Goal: Task Accomplishment & Management: Manage account settings

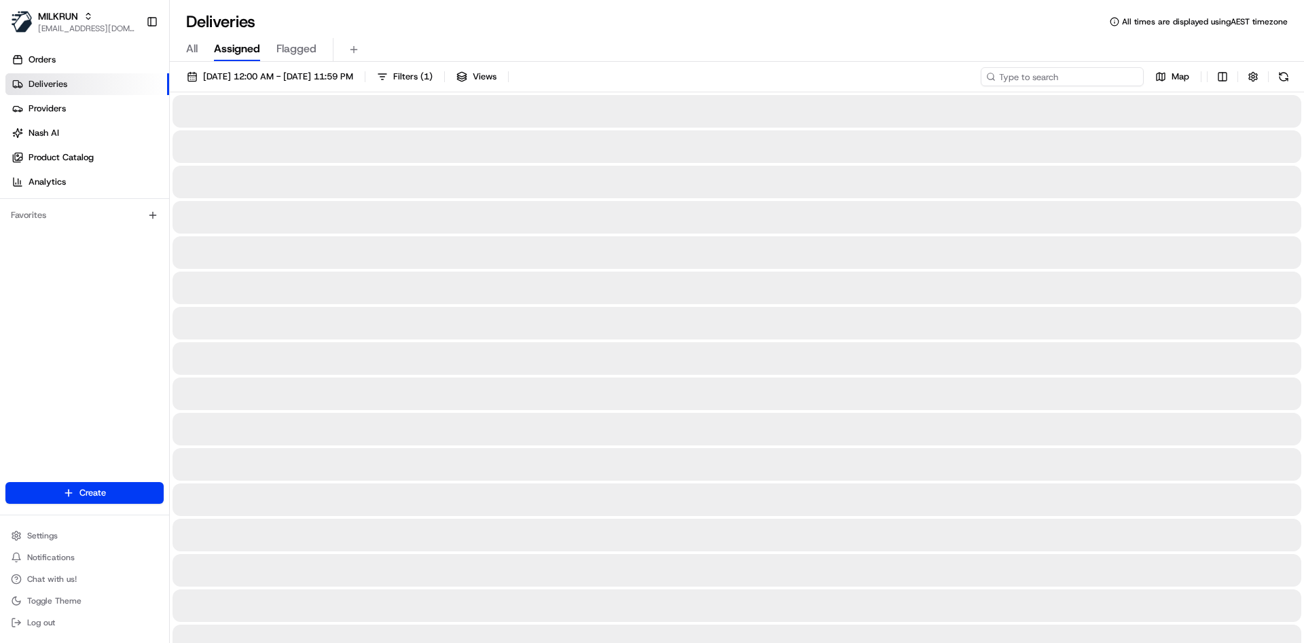
click at [1064, 85] on input at bounding box center [1061, 76] width 163 height 19
paste input "c1475237-2979-427a-985b-fef1526071ee"
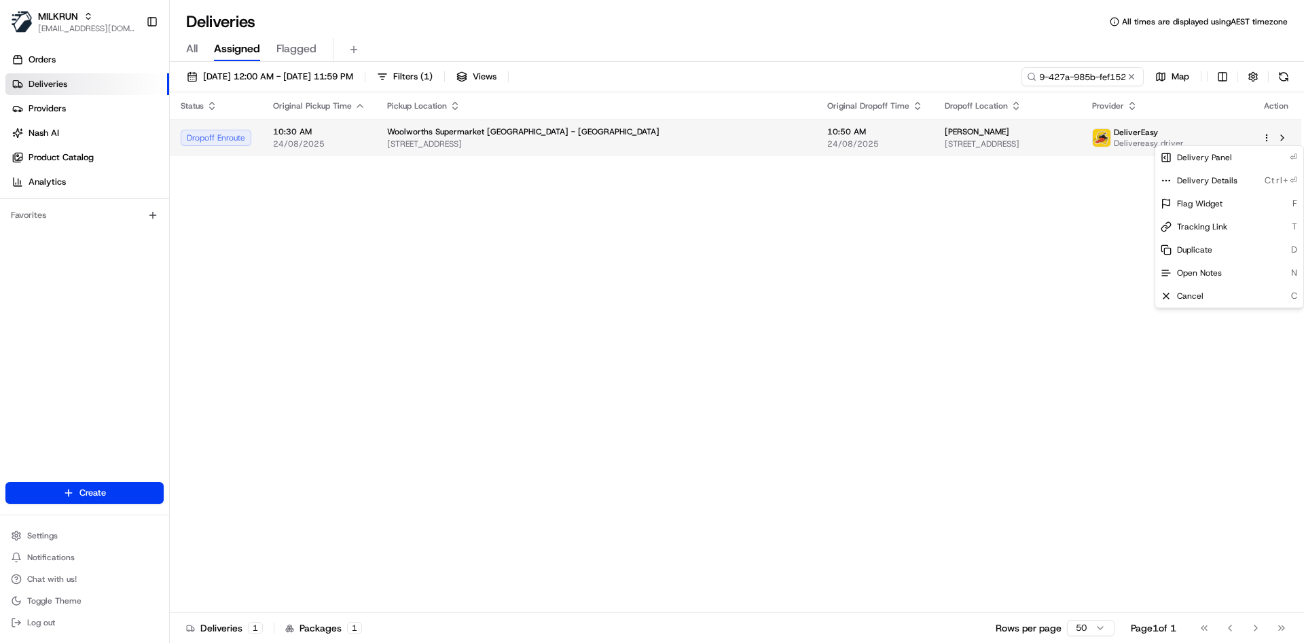
click at [1270, 135] on html "MILKRUN atariq@woolworths.com.au Toggle Sidebar Orders Deliveries Providers Nas…" at bounding box center [652, 321] width 1304 height 643
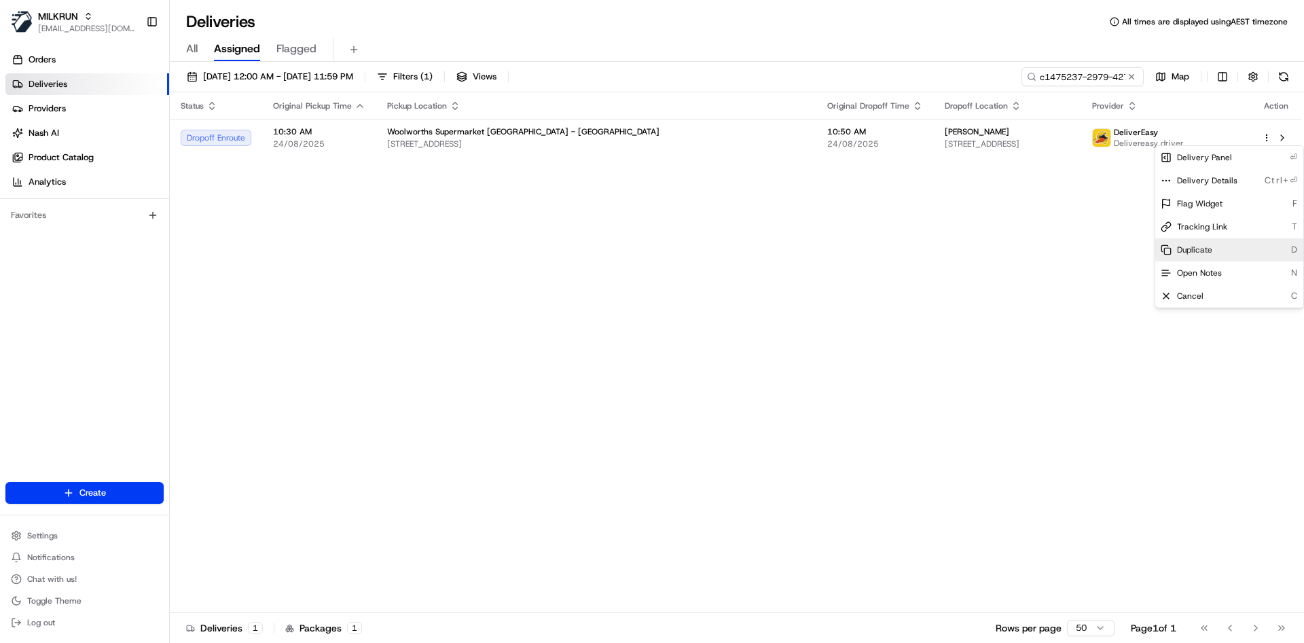
click at [1200, 247] on span "Duplicate" at bounding box center [1194, 249] width 35 height 11
click at [1058, 73] on html "MILKRUN atariq@woolworths.com.au Toggle Sidebar Orders Deliveries Providers Nas…" at bounding box center [652, 321] width 1304 height 643
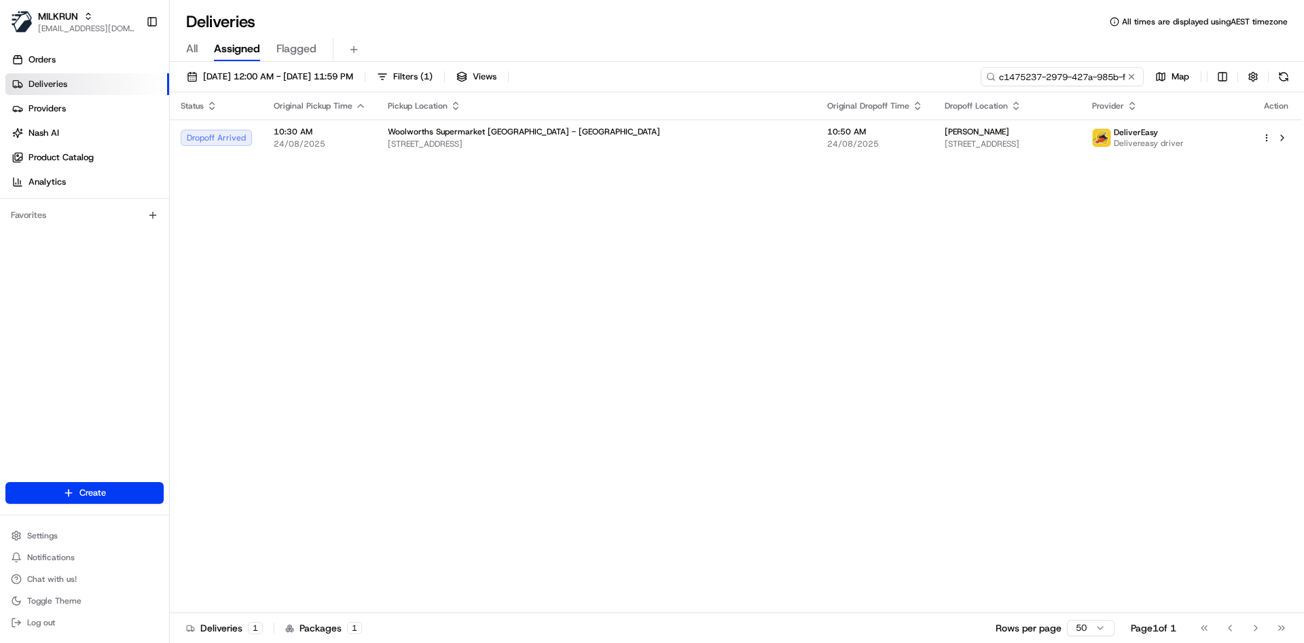
click at [1058, 73] on input "c1475237-2979-427a-985b-fef1526071ee" at bounding box center [1061, 76] width 163 height 19
paste input "80c896b3-b67c-46a8-ba7b-8f9285c00b7f"
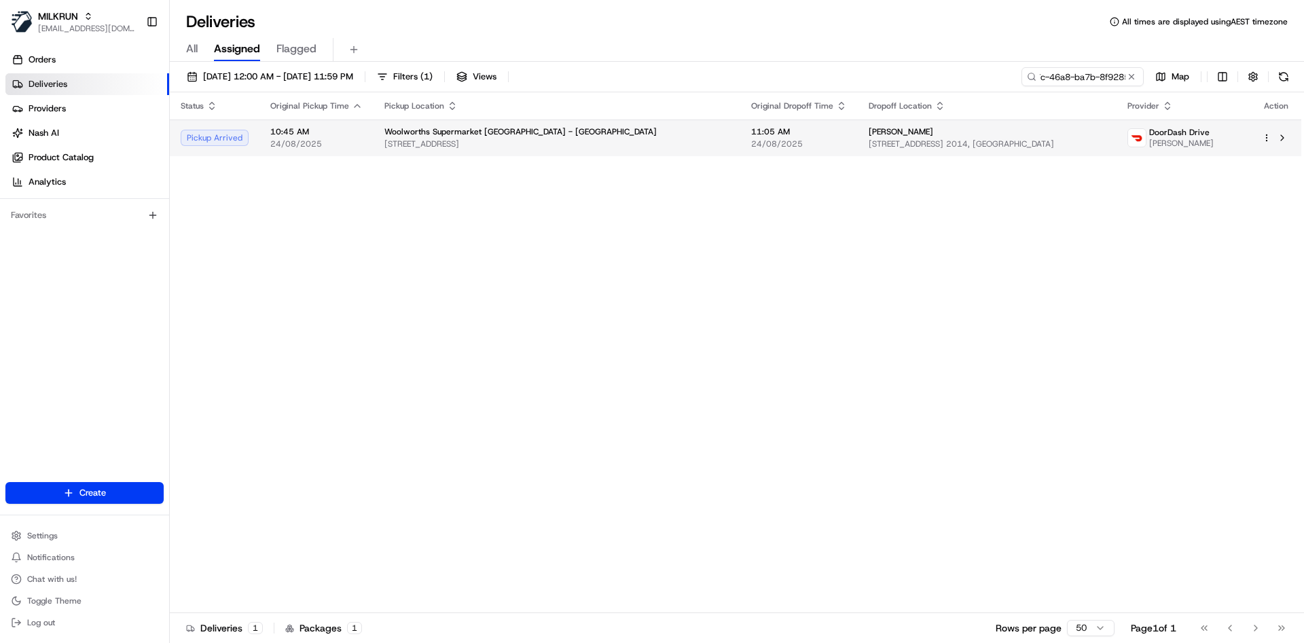
click at [1160, 147] on span "Galu M." at bounding box center [1181, 143] width 65 height 11
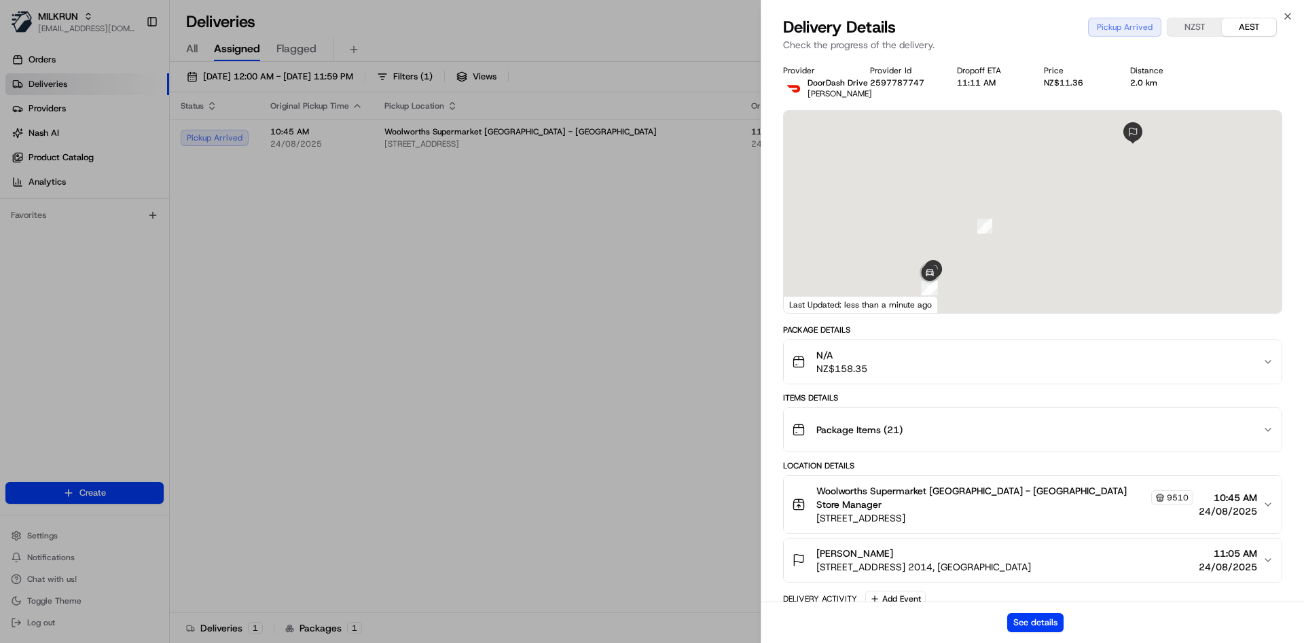
scroll to position [273, 0]
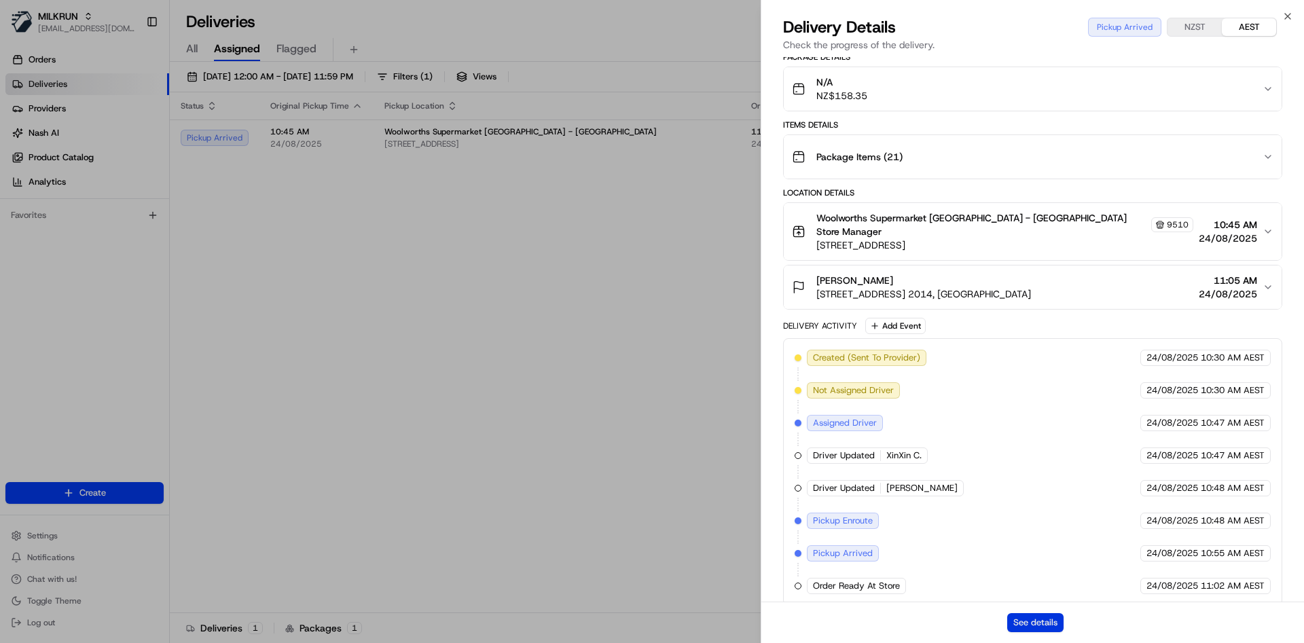
click at [1033, 625] on button "See details" at bounding box center [1035, 622] width 56 height 19
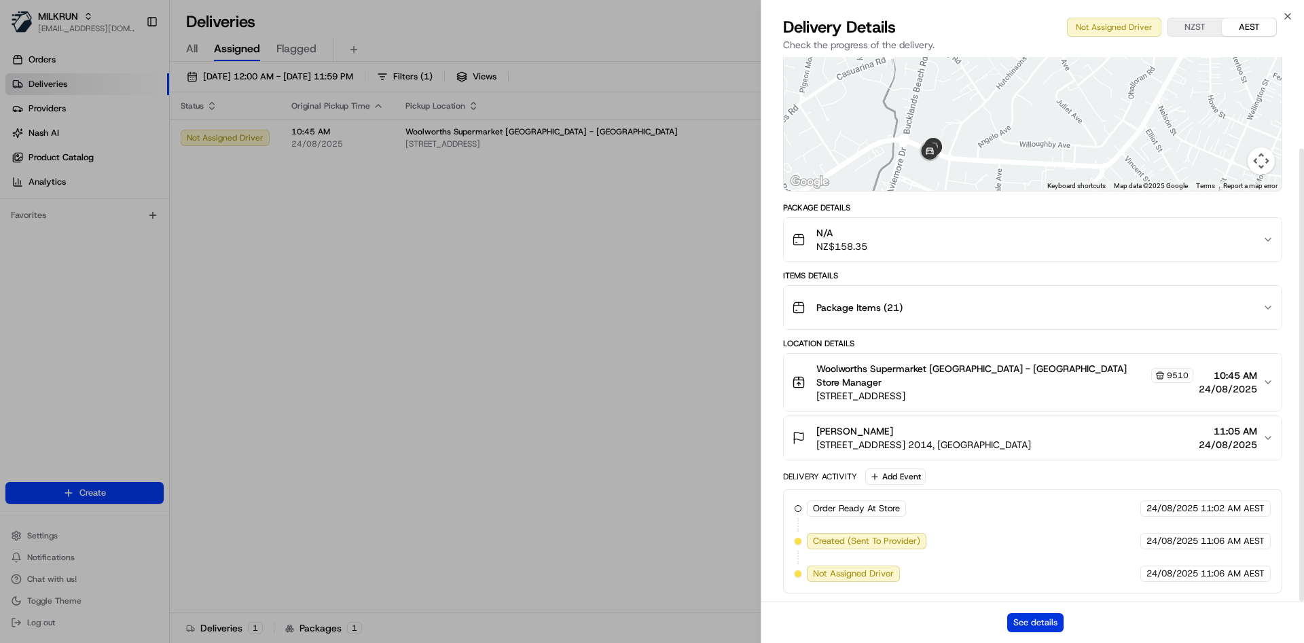
scroll to position [110, 0]
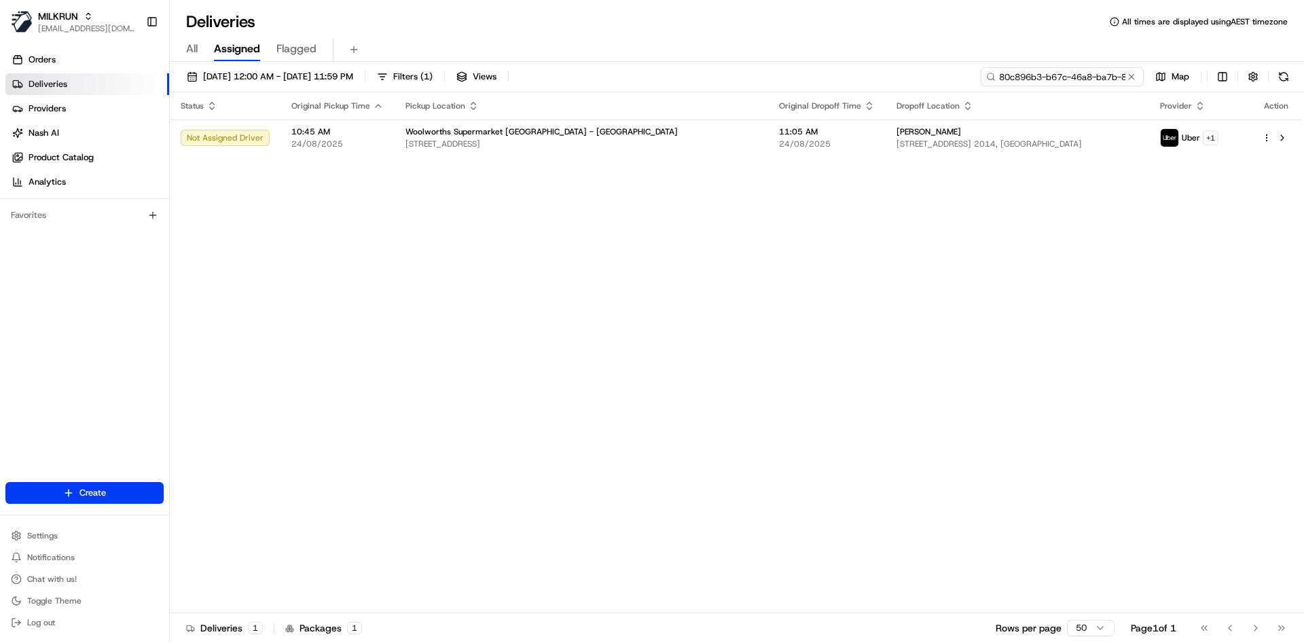
click at [1053, 78] on input "80c896b3-b67c-46a8-ba7b-8f9285c00b7f" at bounding box center [1061, 76] width 163 height 19
paste input "f91b4785-0243-4ac1-aed4-c7c7d0c1d5b9"
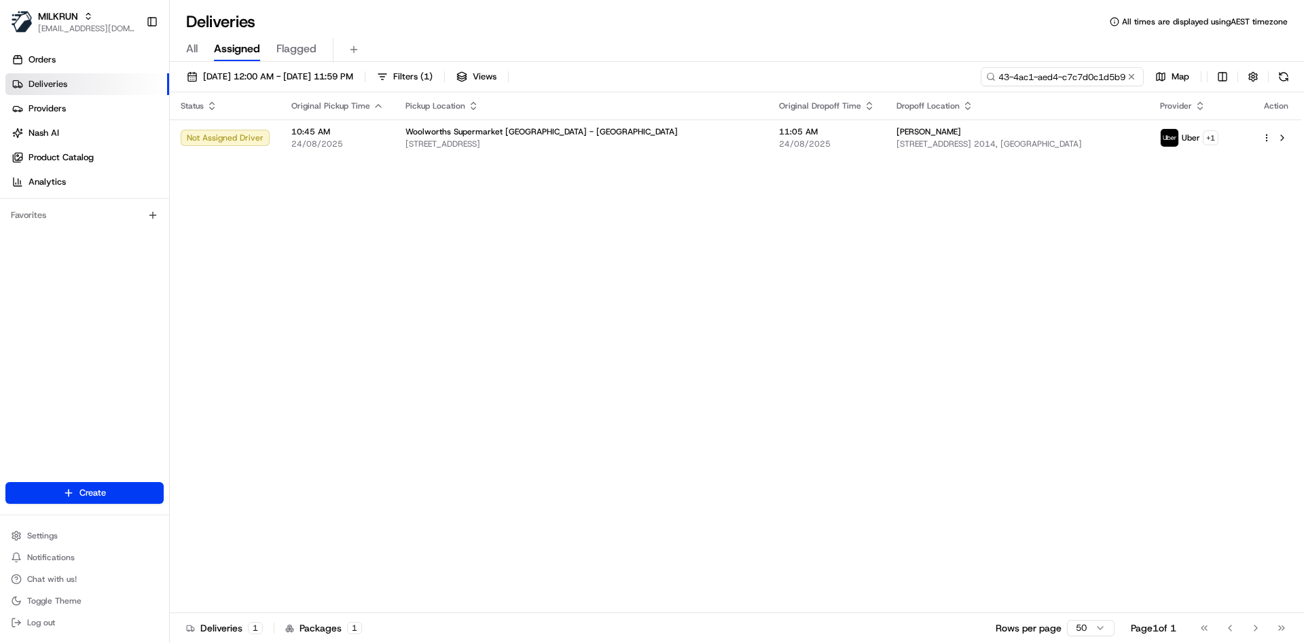
type input "f91b4785-0243-4ac1-aed4-c7c7d0c1d5b9"
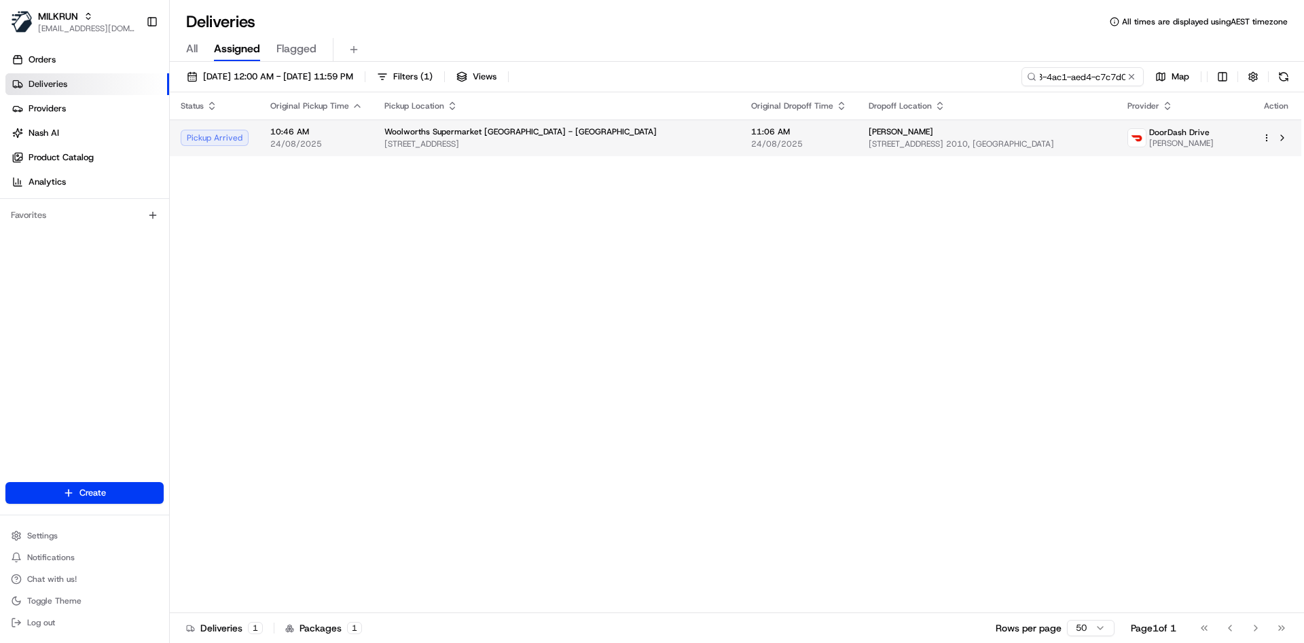
click at [1268, 136] on html "MILKRUN atariq@woolworths.com.au Toggle Sidebar Orders Deliveries Providers Nas…" at bounding box center [652, 321] width 1304 height 643
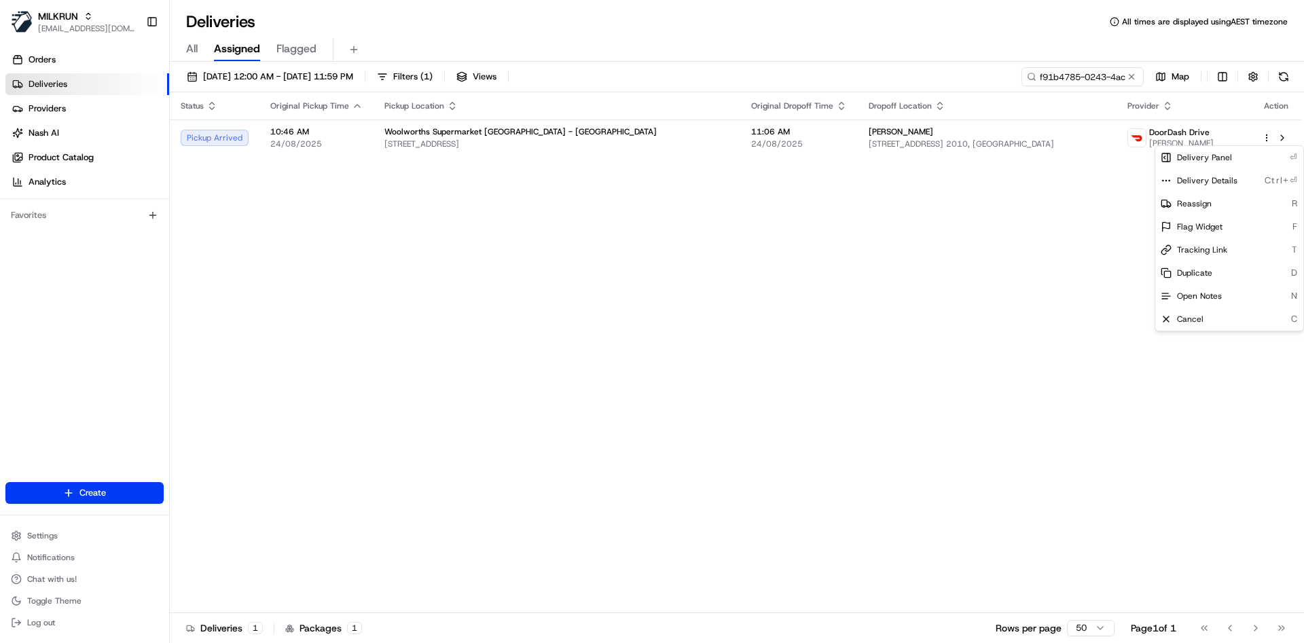
click at [1009, 143] on html "MILKRUN atariq@woolworths.com.au Toggle Sidebar Orders Deliveries Providers Nas…" at bounding box center [652, 321] width 1304 height 643
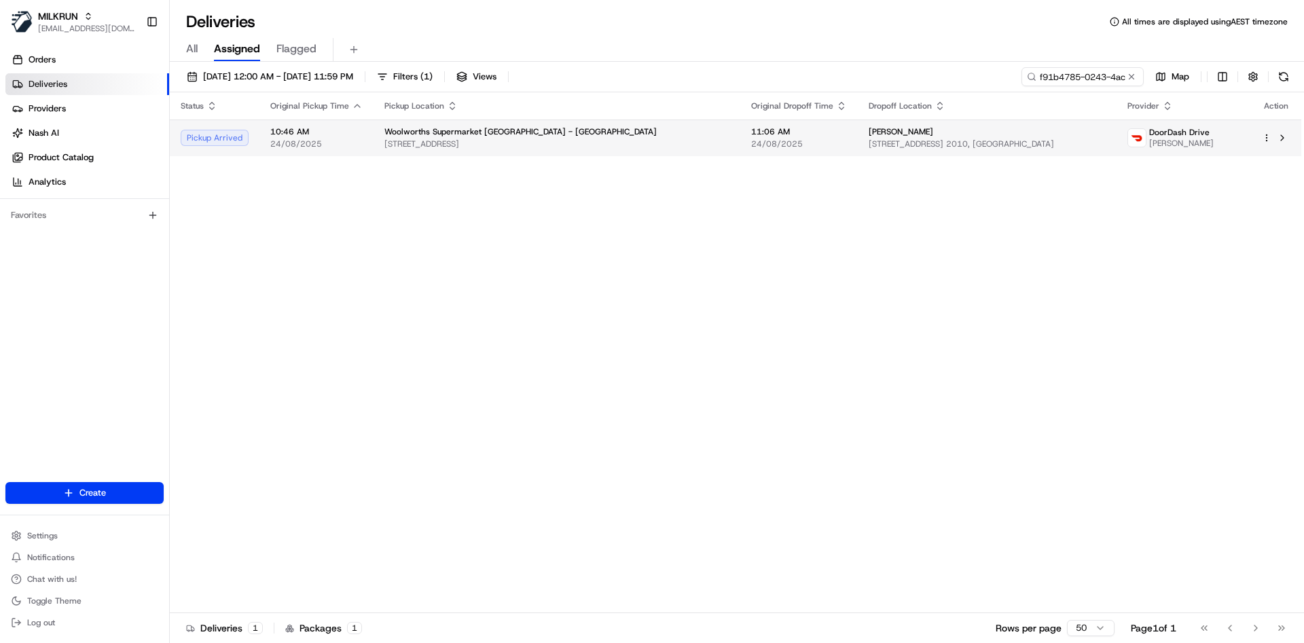
click at [1060, 127] on div "Dianne Strydom" at bounding box center [986, 131] width 236 height 11
click at [1267, 137] on html "MILKRUN atariq@woolworths.com.au Toggle Sidebar Orders Deliveries Providers Nas…" at bounding box center [652, 321] width 1304 height 643
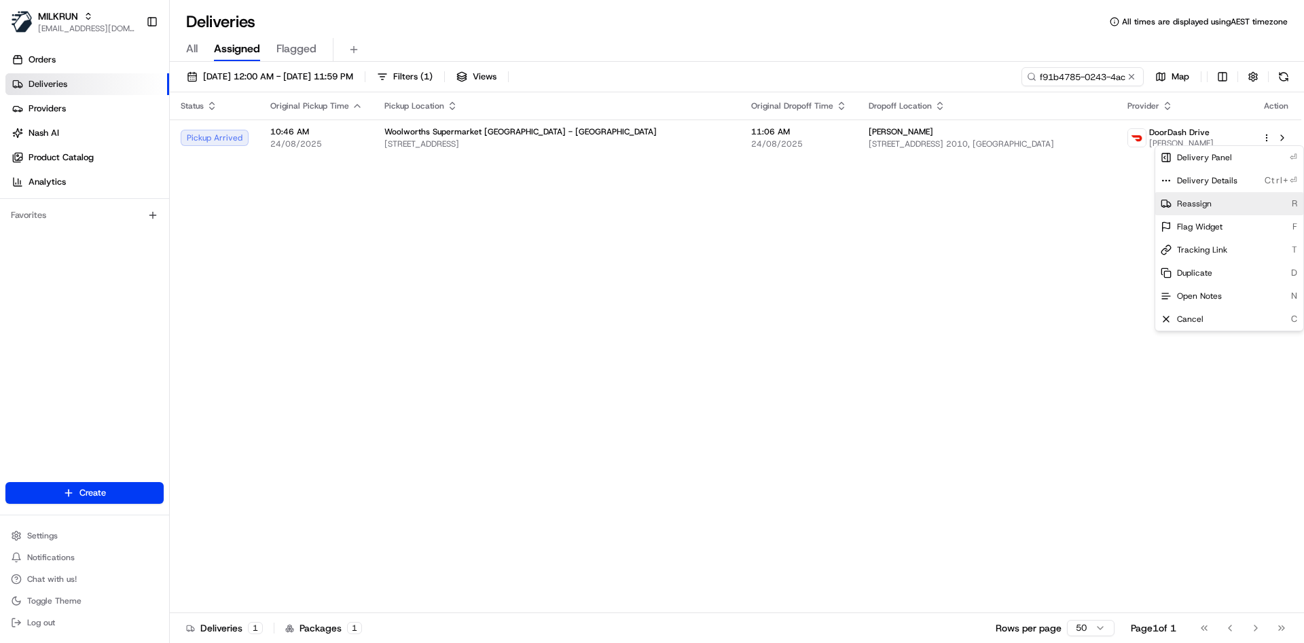
click at [1200, 198] on span "Reassign" at bounding box center [1194, 203] width 35 height 11
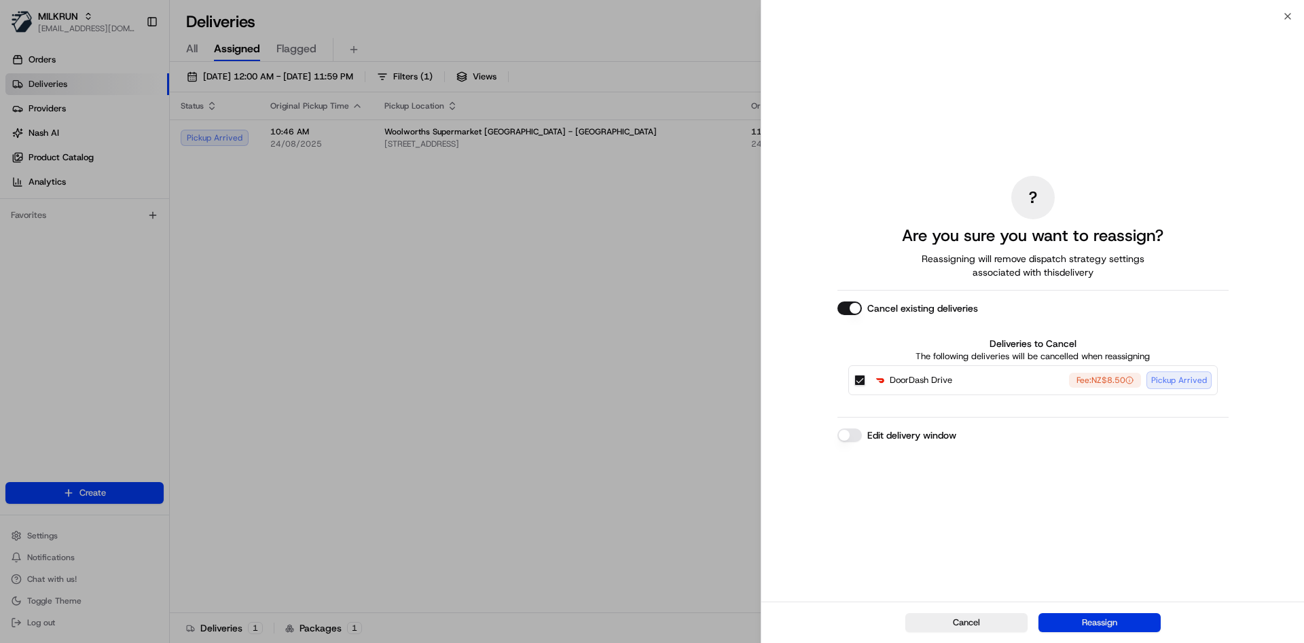
click at [1084, 626] on button "Reassign" at bounding box center [1099, 622] width 122 height 19
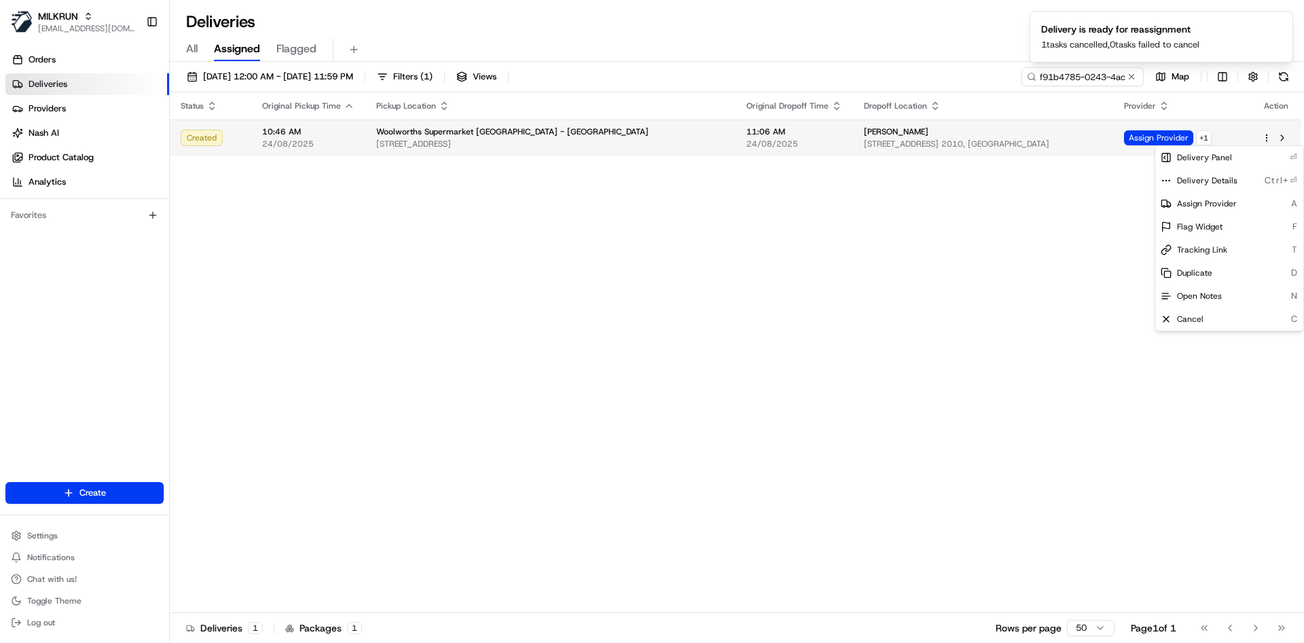
click at [1143, 126] on td "Assign Provider + 1" at bounding box center [1182, 138] width 138 height 37
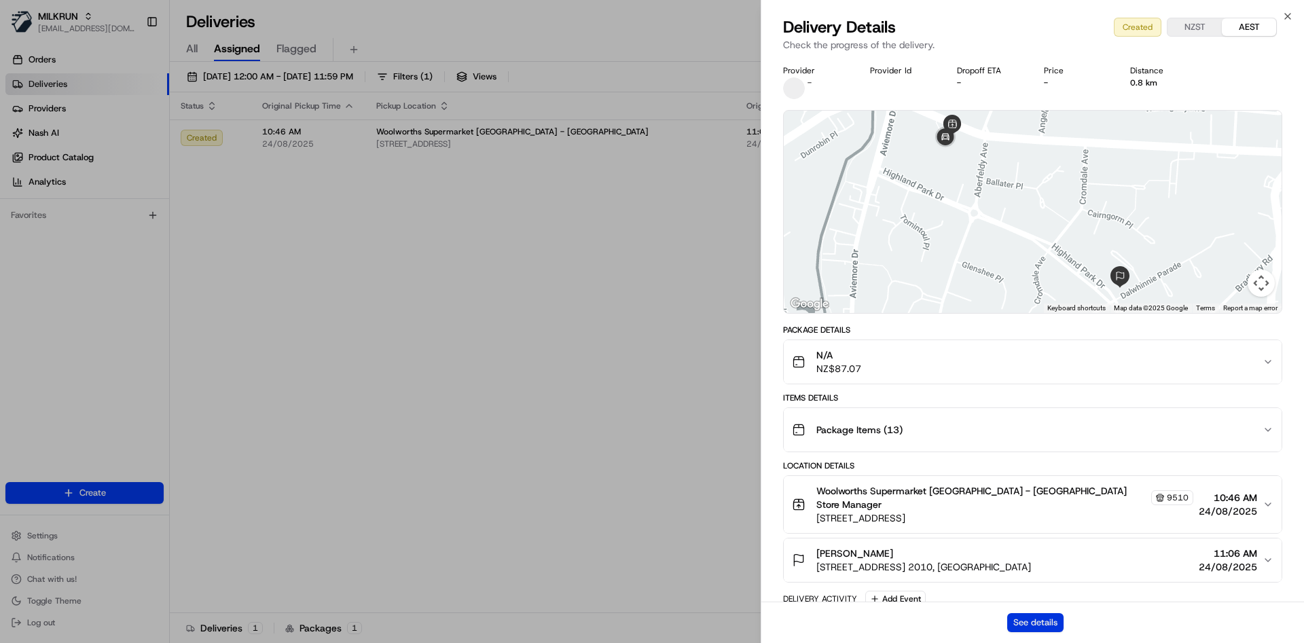
click at [1023, 615] on button "See details" at bounding box center [1035, 622] width 56 height 19
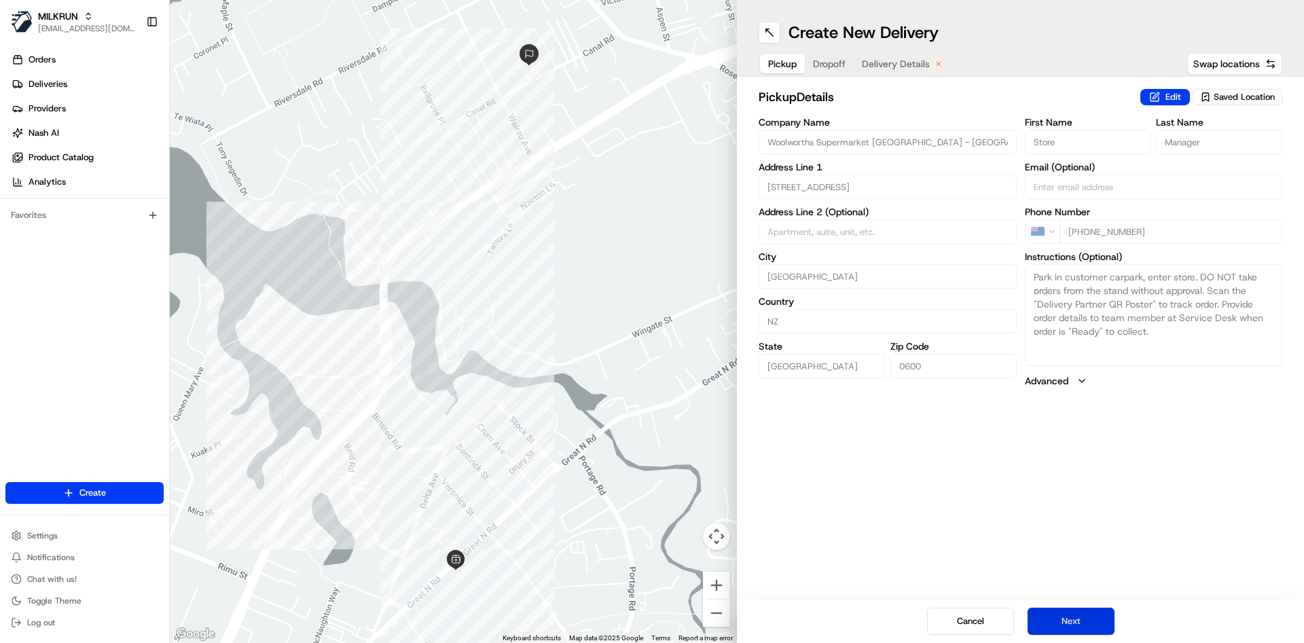
click at [1066, 608] on button "Next" at bounding box center [1070, 621] width 87 height 27
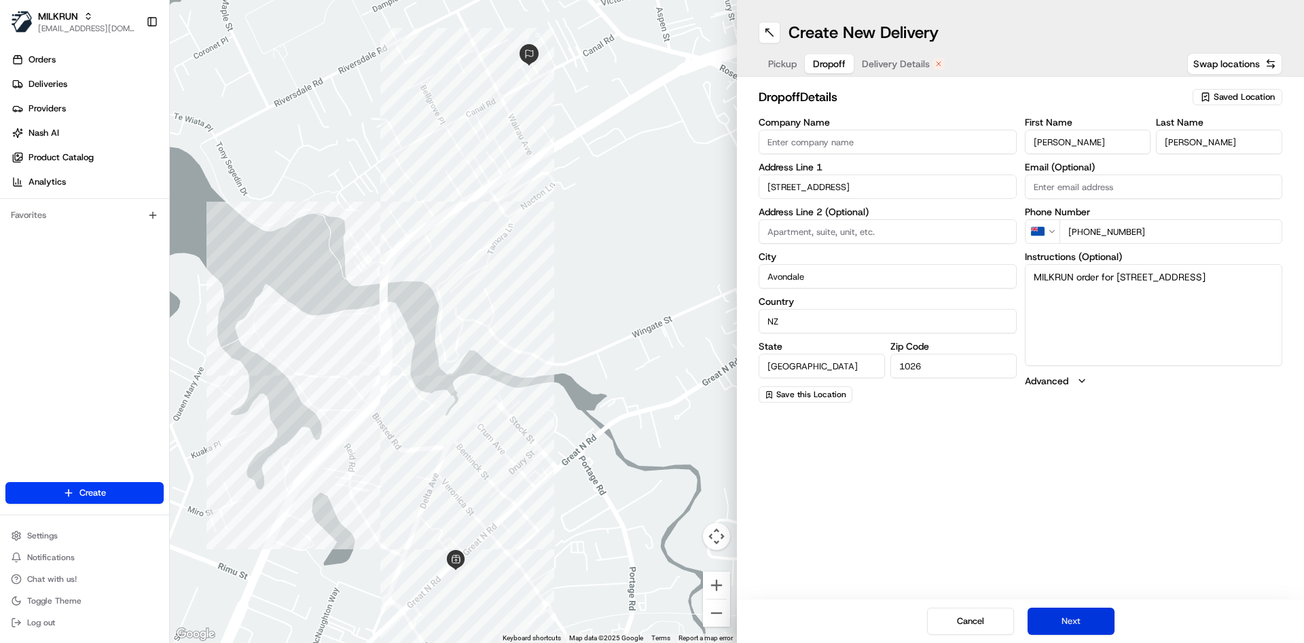
click at [1066, 608] on button "Next" at bounding box center [1070, 621] width 87 height 27
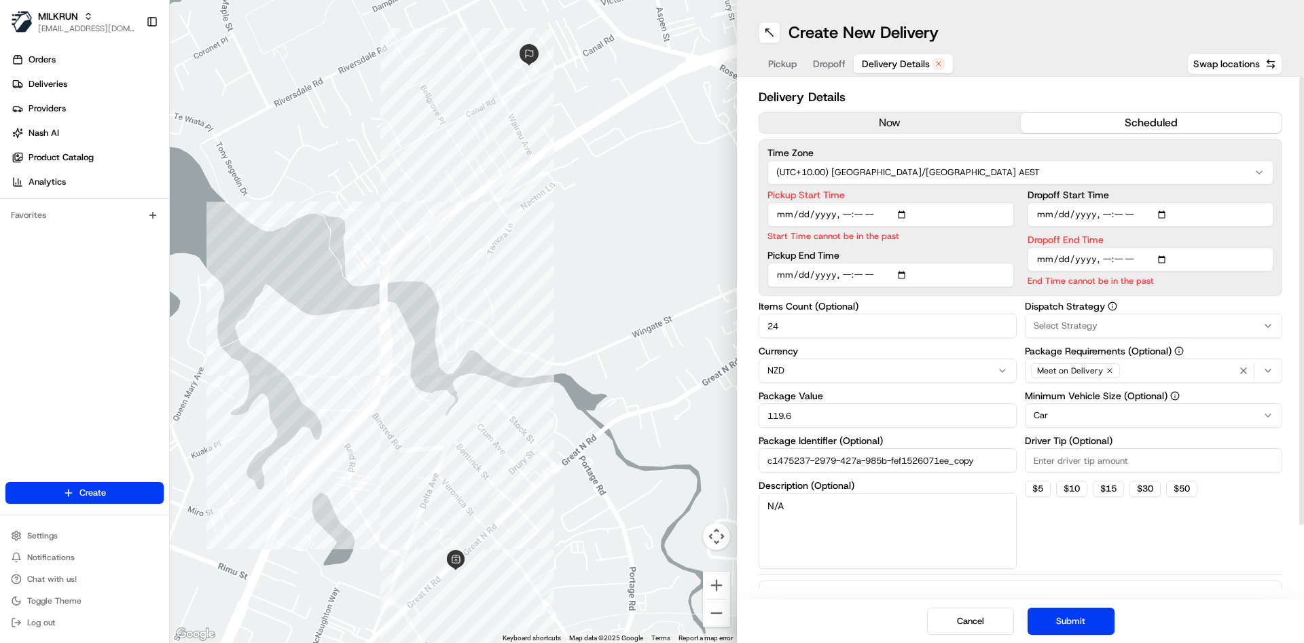
click at [859, 215] on input "Pickup Start Time" at bounding box center [890, 214] width 246 height 24
type input "2025-08-24T10:55"
click at [1102, 261] on input "Dropoff End Time" at bounding box center [1150, 259] width 246 height 24
type input "2025-08-24T11:05"
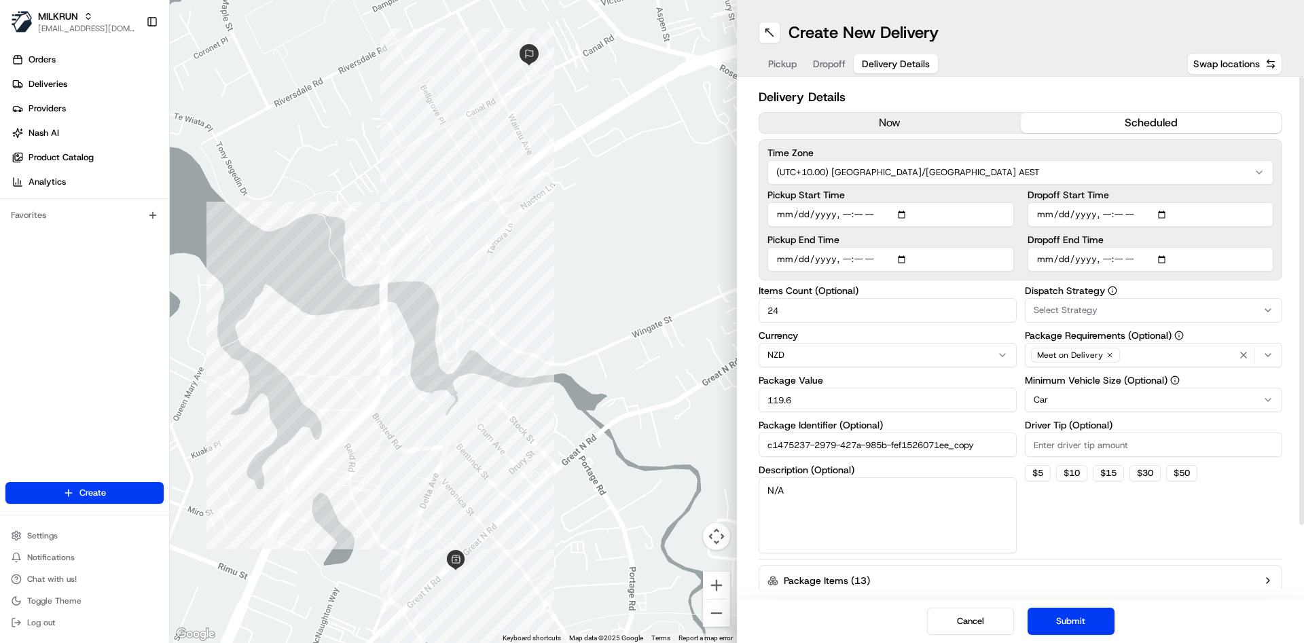
click at [964, 323] on div "Items Count (Optional) 24 Currency NZD Package Value 119.6 Package Identifier (…" at bounding box center [887, 420] width 258 height 268
drag, startPoint x: 847, startPoint y: 312, endPoint x: 667, endPoint y: 318, distance: 179.3
click at [667, 318] on div "← Move left → Move right ↑ Move up ↓ Move down + Zoom in - Zoom out Home Jump l…" at bounding box center [737, 321] width 1134 height 643
type input "6"
click at [1091, 612] on button "Submit" at bounding box center [1070, 621] width 87 height 27
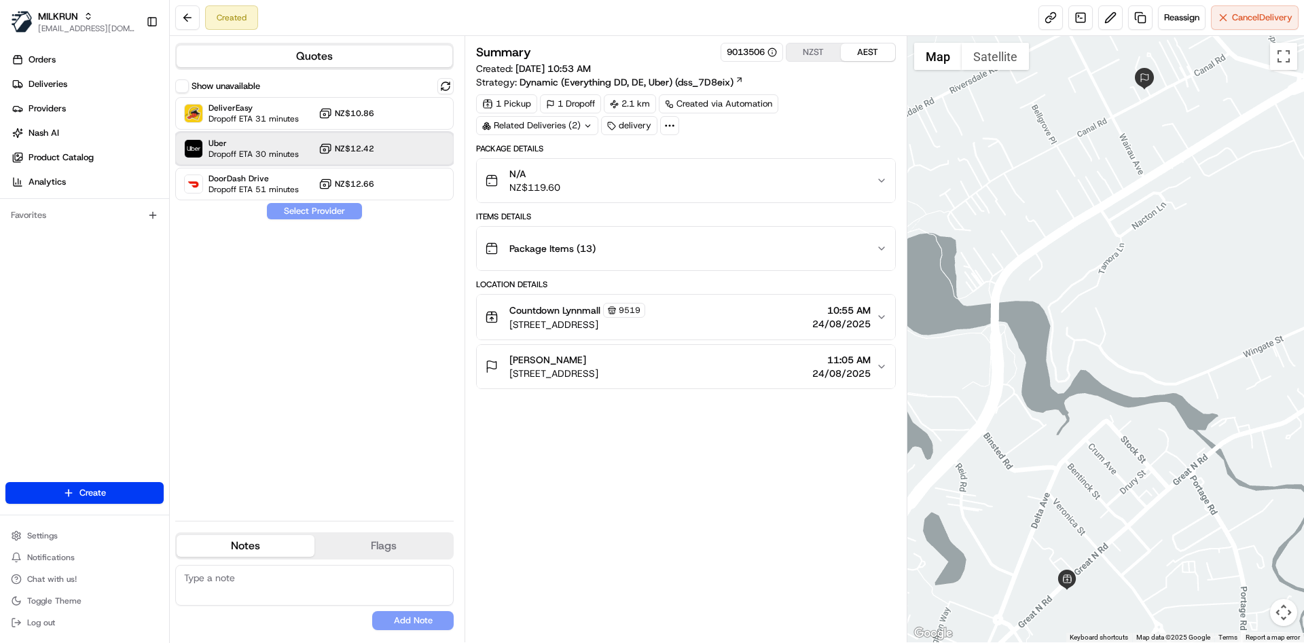
click at [259, 150] on span "Dropoff ETA 30 minutes" at bounding box center [253, 154] width 90 height 11
click at [313, 208] on button "Assign Provider" at bounding box center [314, 211] width 96 height 16
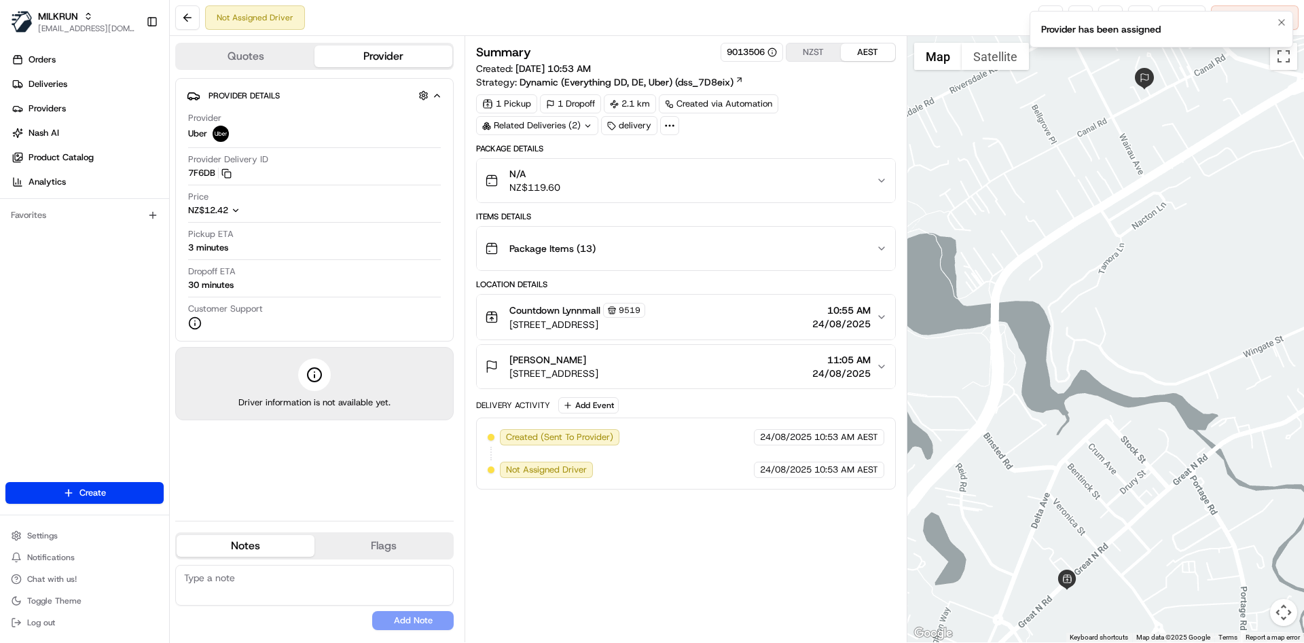
click at [1289, 24] on li "Provider has been assigned" at bounding box center [1160, 29] width 263 height 37
click at [1275, 22] on button "Notifications (F8)" at bounding box center [1281, 22] width 16 height 16
click at [1056, 11] on link at bounding box center [1050, 17] width 24 height 24
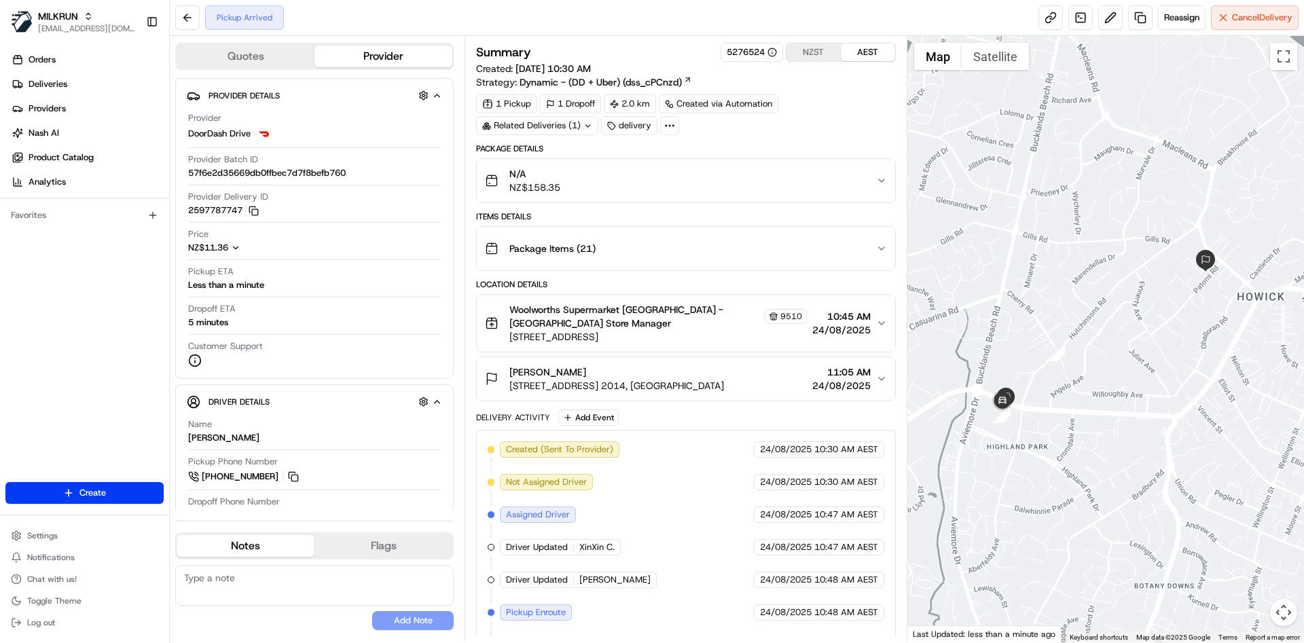
scroll to position [62, 0]
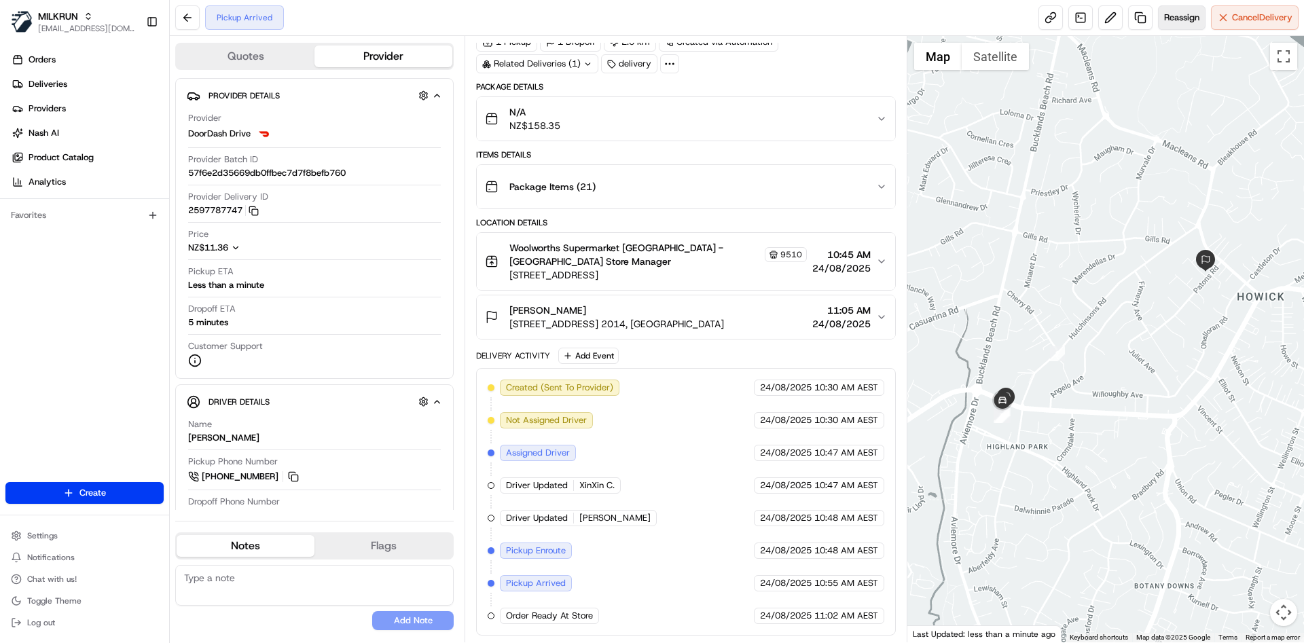
click at [1174, 26] on button "Reassign" at bounding box center [1182, 17] width 48 height 24
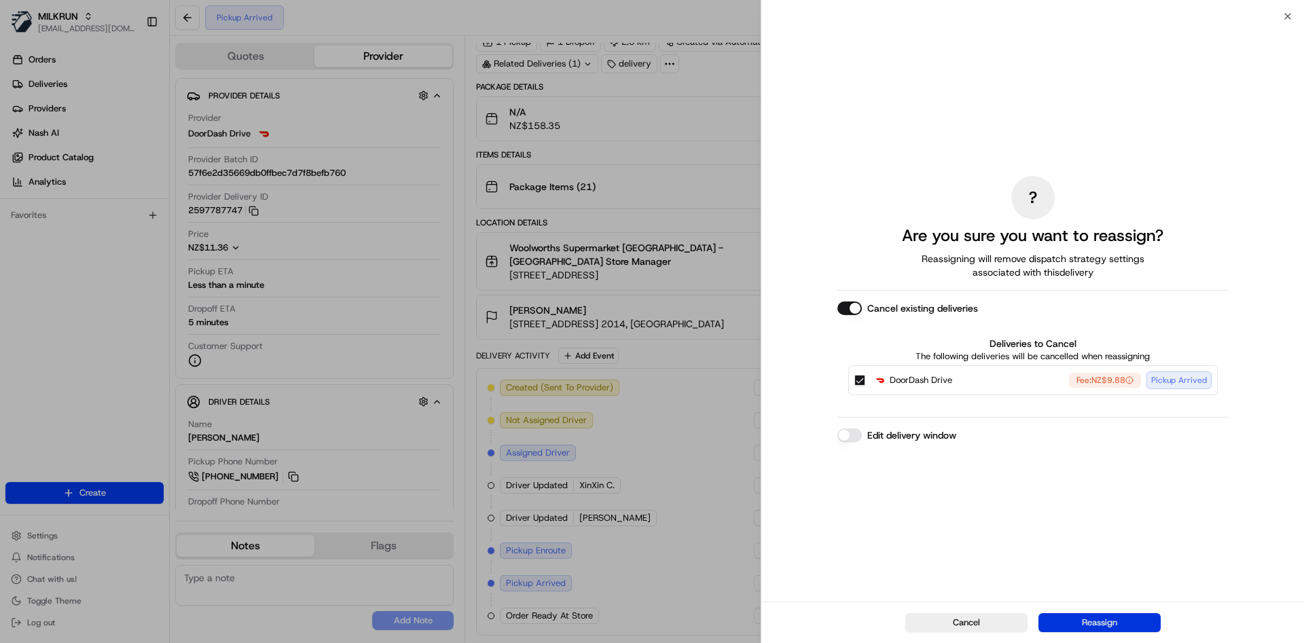
click at [1091, 621] on button "Reassign" at bounding box center [1099, 622] width 122 height 19
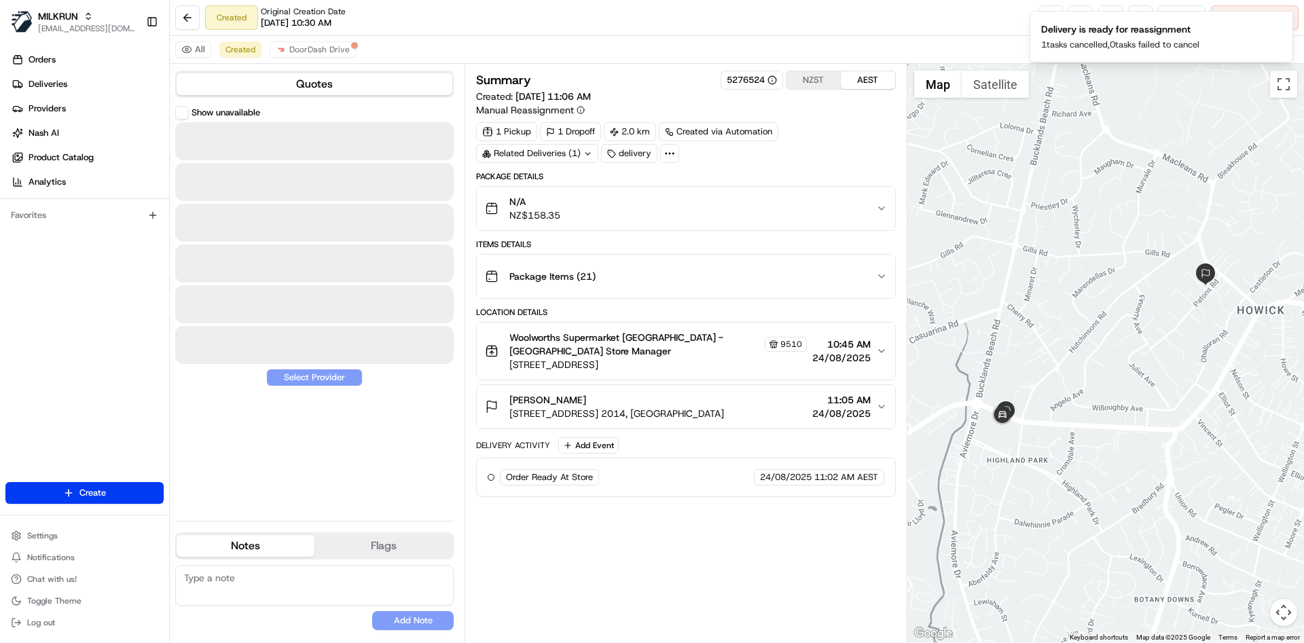
scroll to position [0, 0]
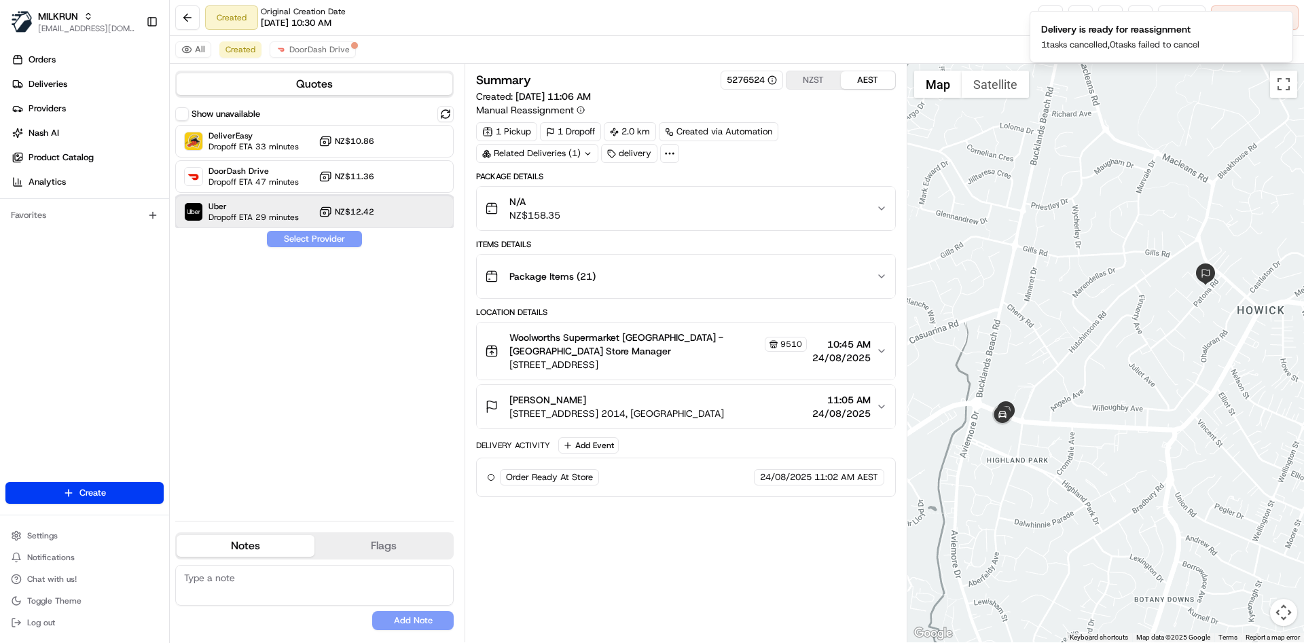
click at [233, 205] on span "Uber" at bounding box center [253, 206] width 90 height 11
click at [315, 236] on button "Assign Provider" at bounding box center [314, 239] width 96 height 16
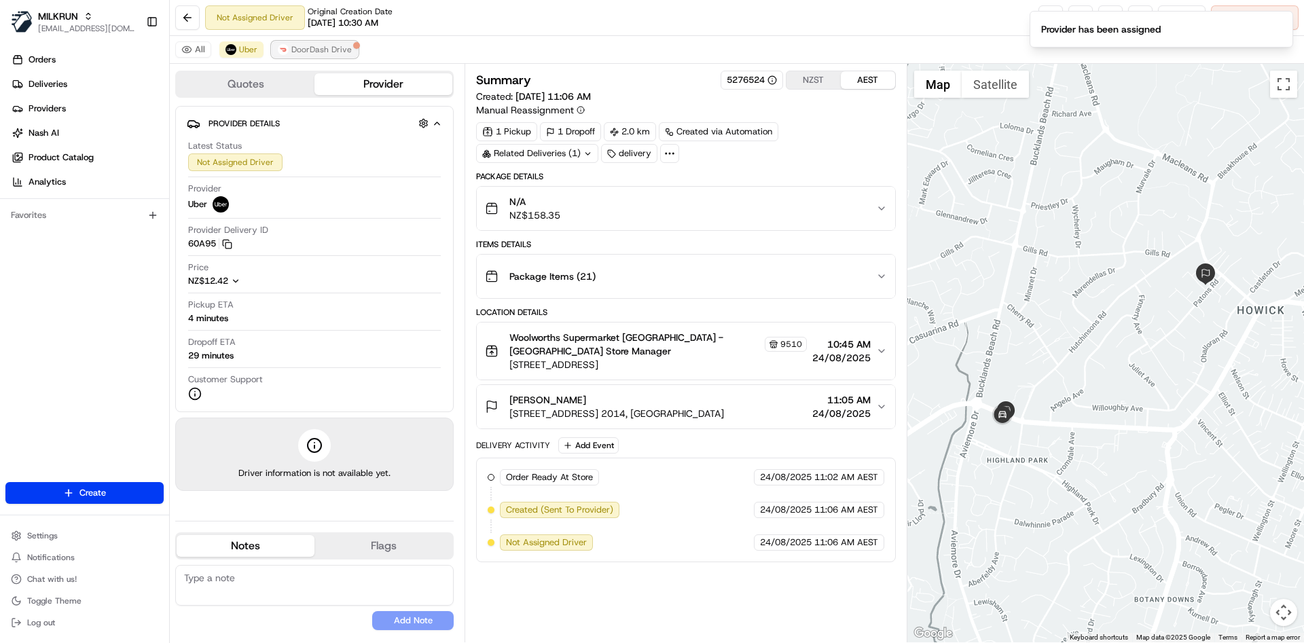
click at [314, 44] on span "DoorDash Drive" at bounding box center [321, 49] width 60 height 11
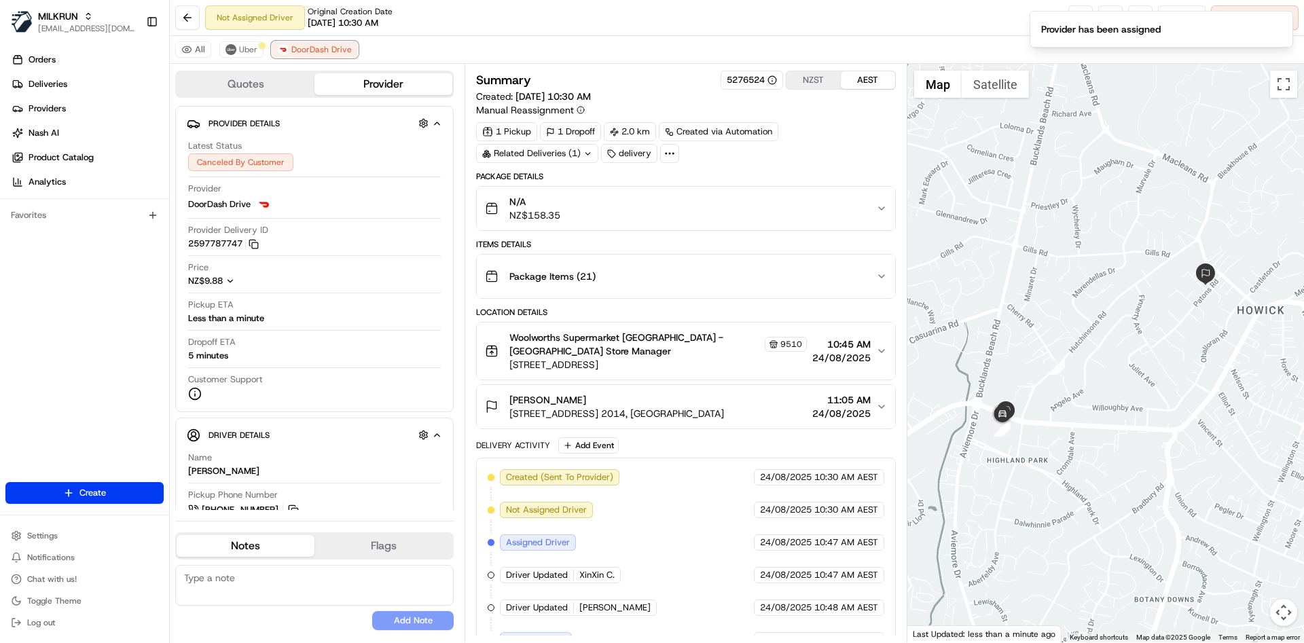
scroll to position [122, 0]
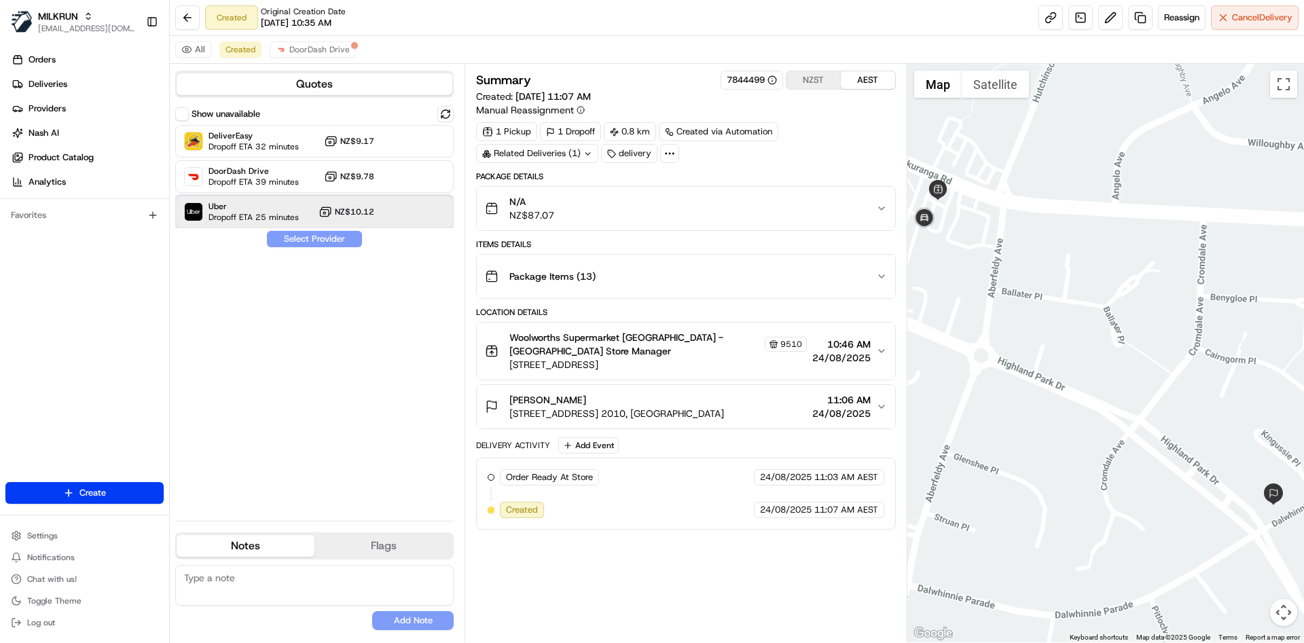
click at [221, 204] on span "Uber" at bounding box center [253, 206] width 90 height 11
click at [321, 236] on button "Assign Provider" at bounding box center [314, 239] width 96 height 16
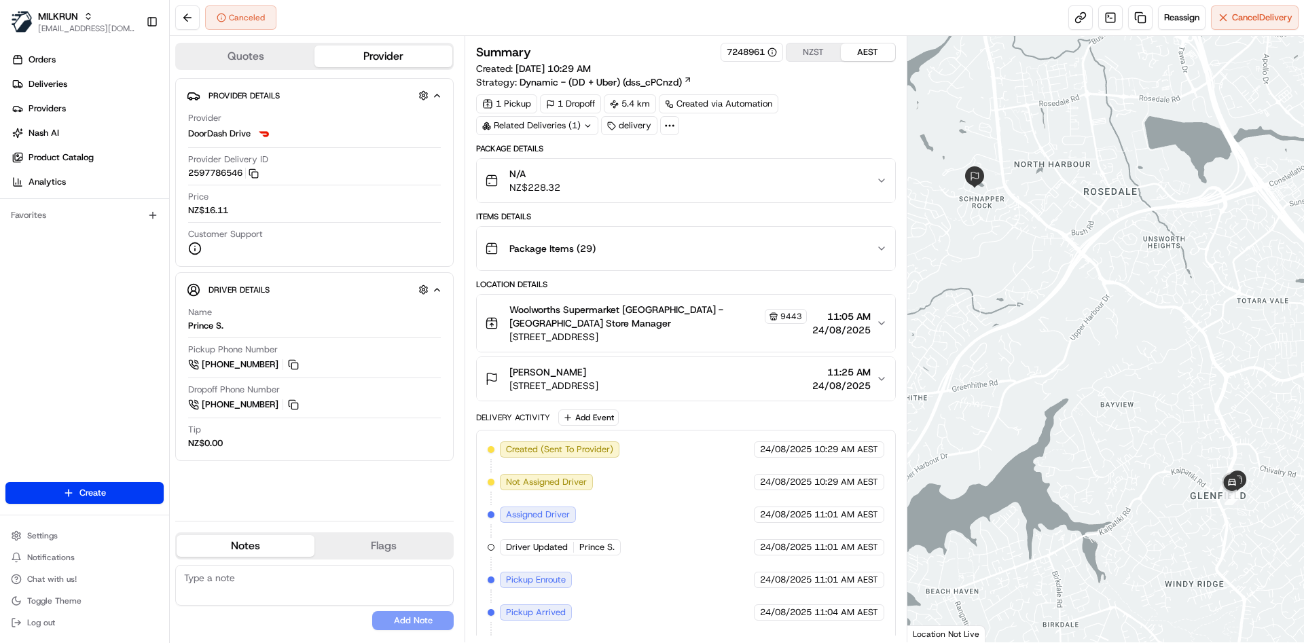
scroll to position [17, 0]
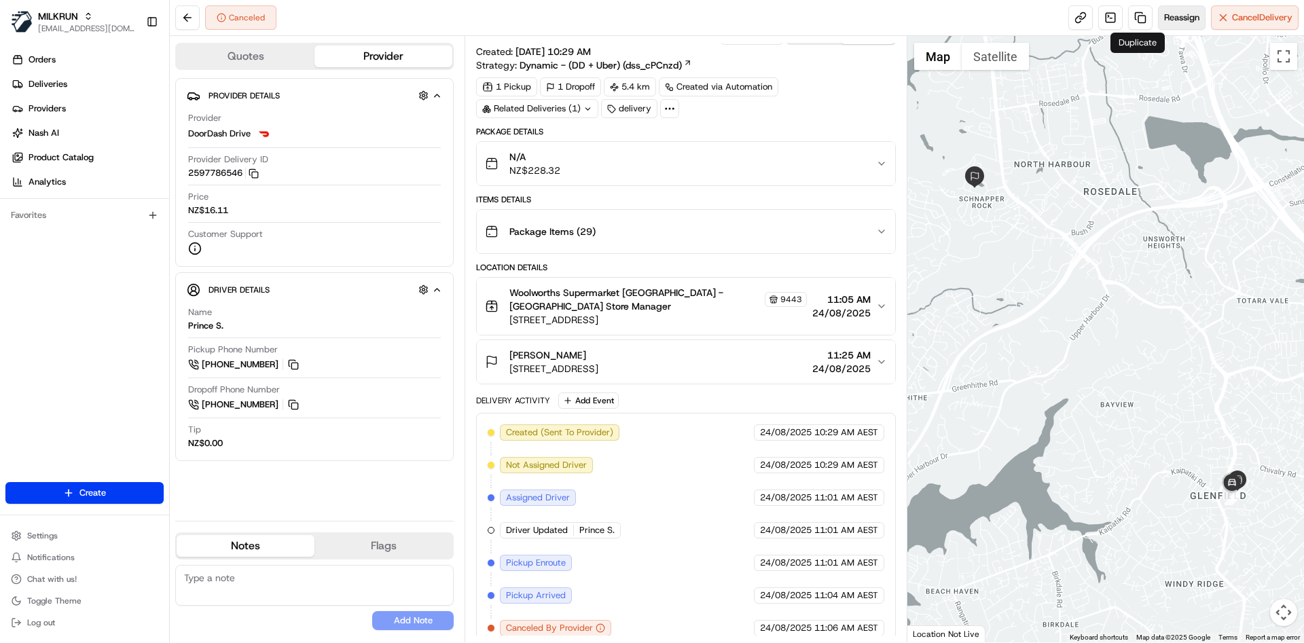
click at [1174, 14] on span "Reassign" at bounding box center [1181, 18] width 35 height 12
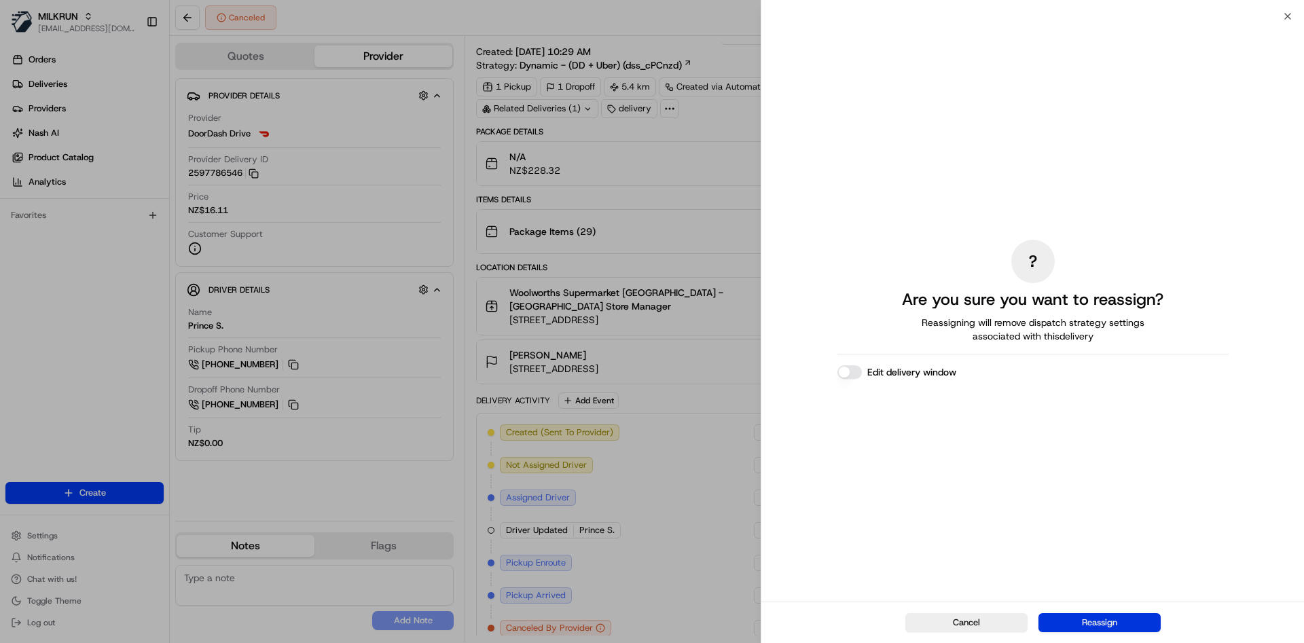
click at [1095, 617] on button "Reassign" at bounding box center [1099, 622] width 122 height 19
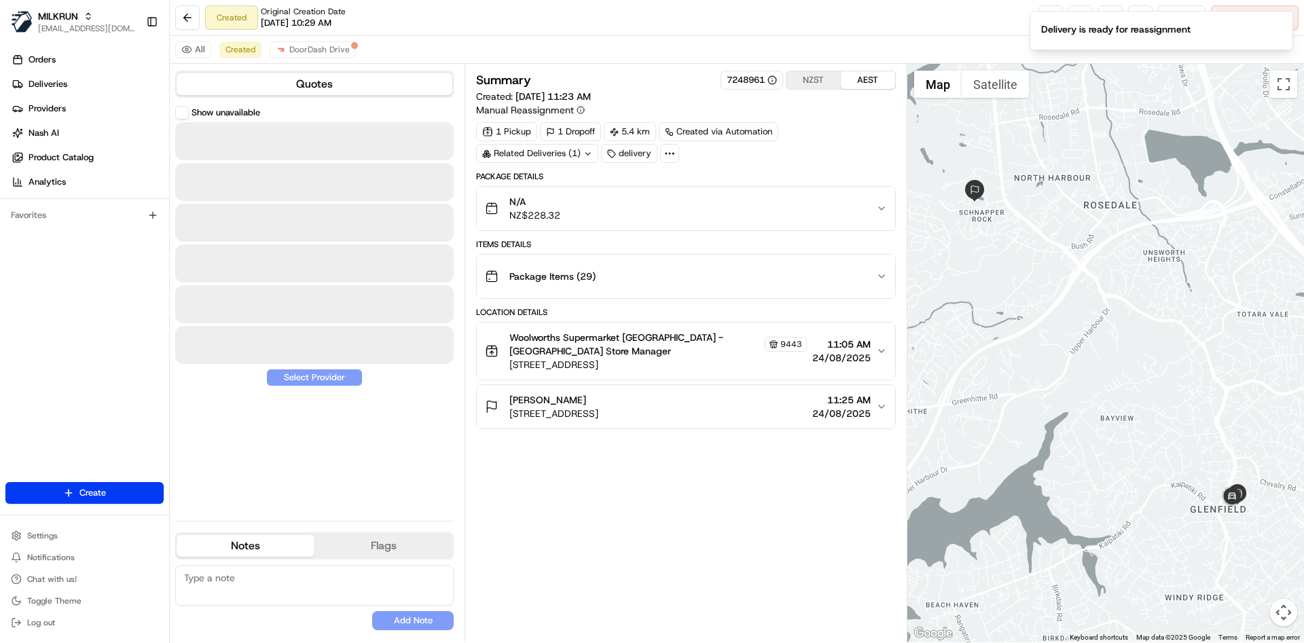
scroll to position [0, 0]
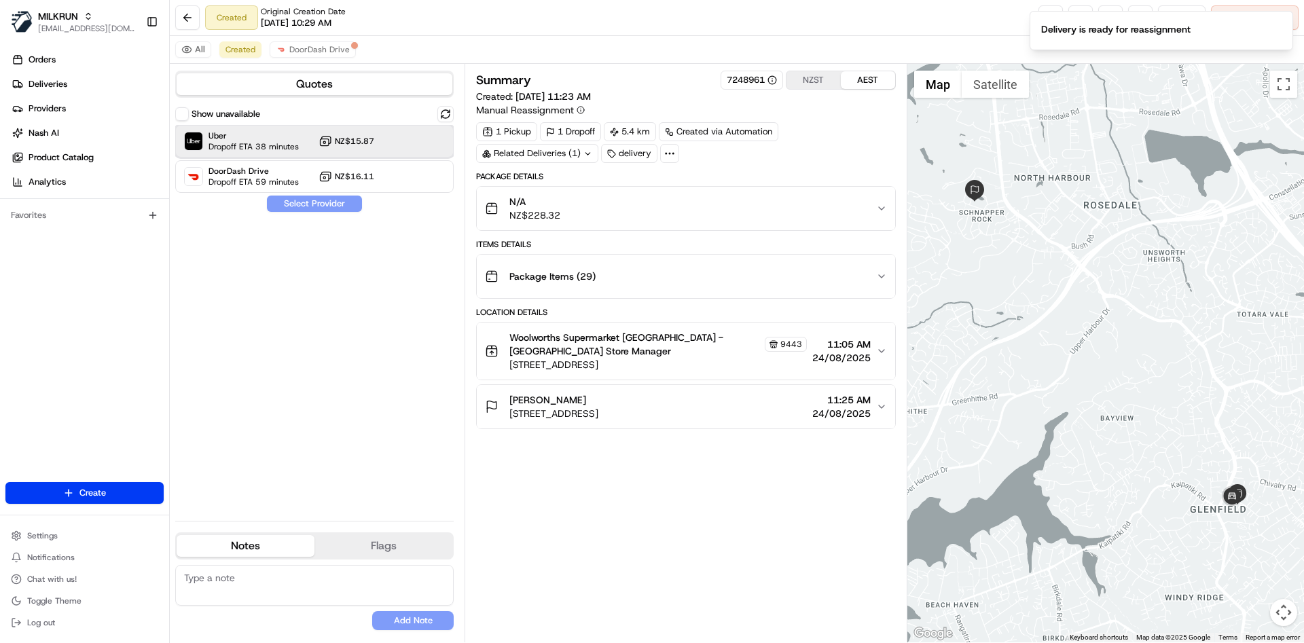
click at [255, 143] on span "Dropoff ETA 38 minutes" at bounding box center [253, 146] width 90 height 11
click at [310, 200] on button "Assign Provider" at bounding box center [314, 204] width 96 height 16
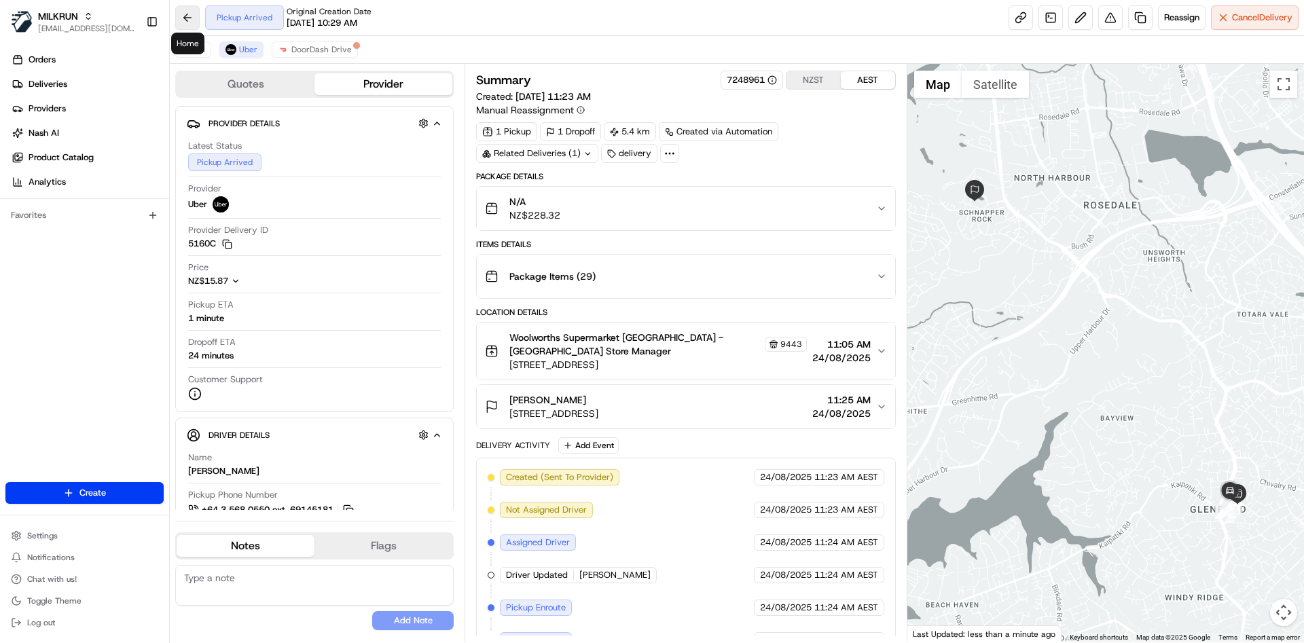
click at [185, 12] on button at bounding box center [187, 17] width 24 height 24
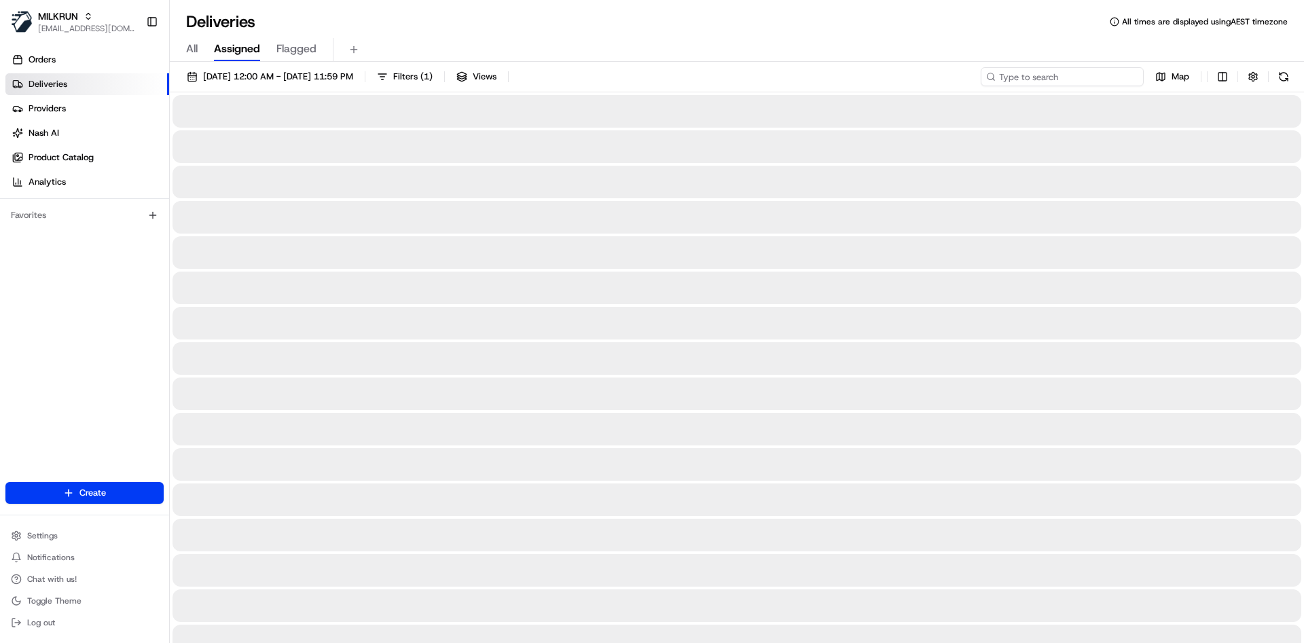
click at [1089, 75] on input at bounding box center [1061, 76] width 163 height 19
paste input "36347292-13ac-43aa-a7a5-4528abc0a8b7"
type input "36347292-13ac-43aa-a7a5-4528abc0a8b7"
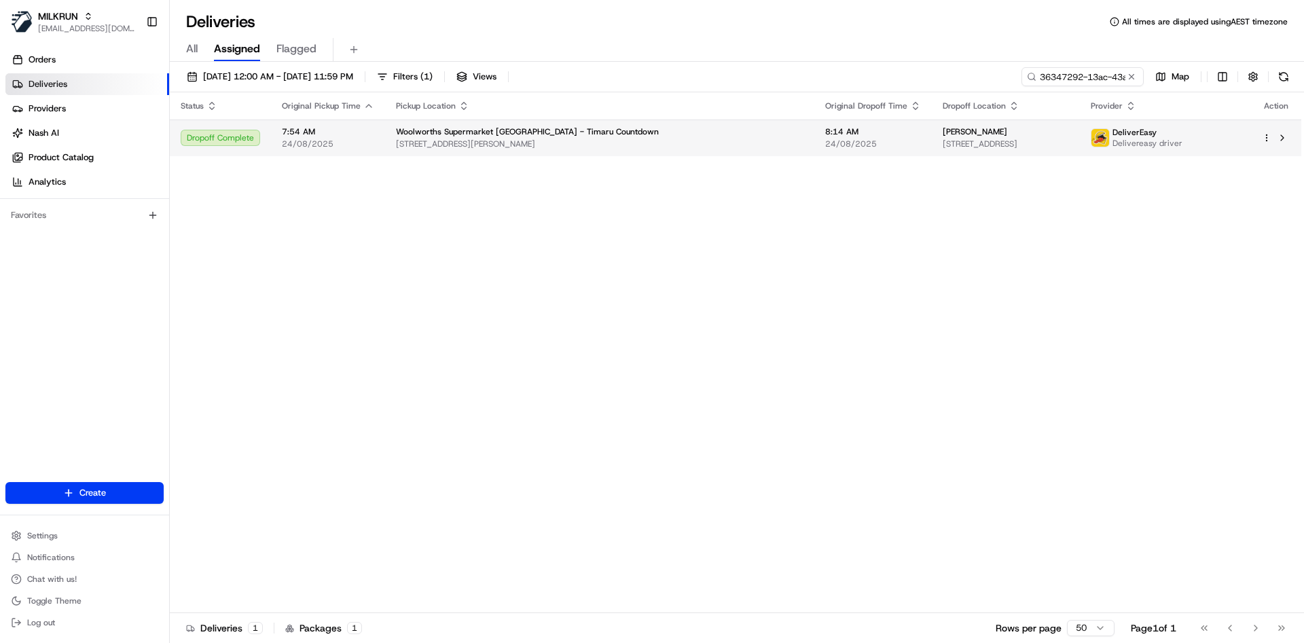
click at [986, 126] on div "Natasha Pannett" at bounding box center [1005, 131] width 127 height 11
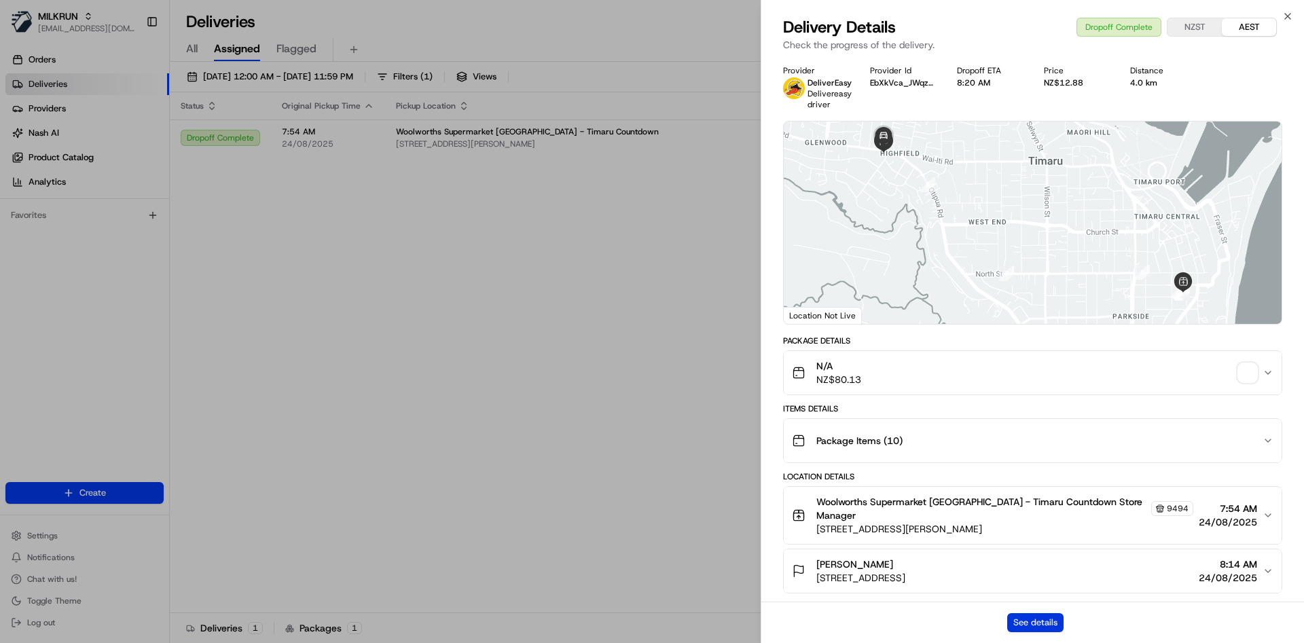
click at [1022, 621] on button "See details" at bounding box center [1035, 622] width 56 height 19
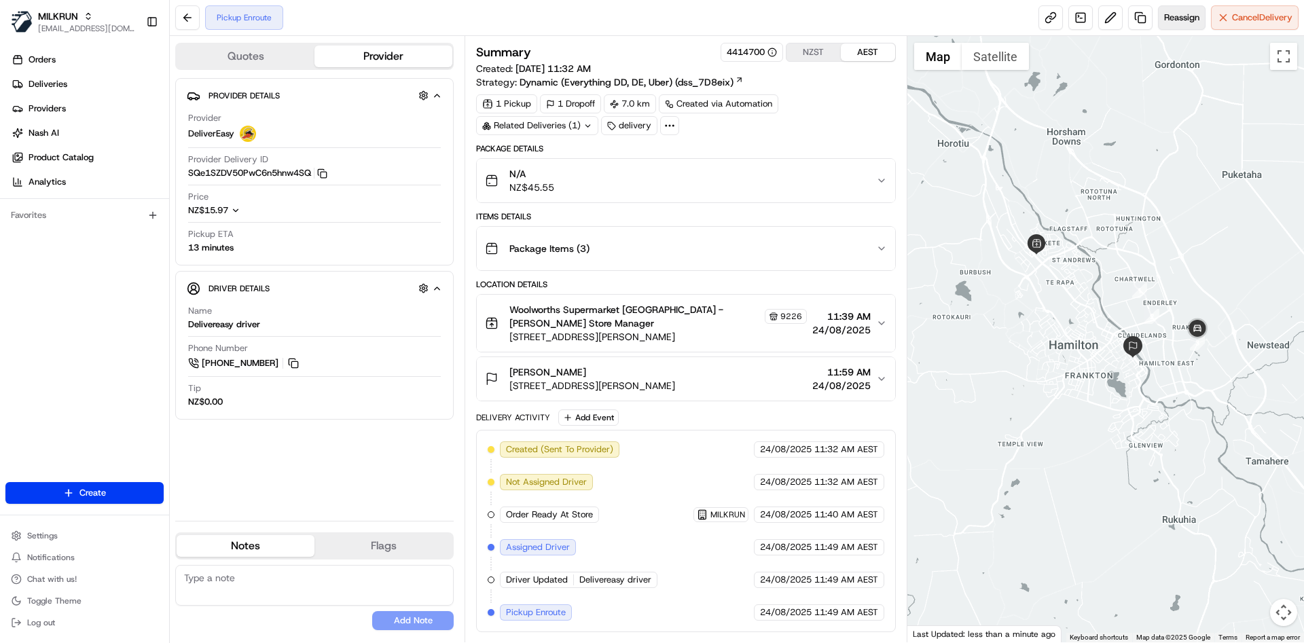
click at [1183, 13] on span "Reassign" at bounding box center [1181, 18] width 35 height 12
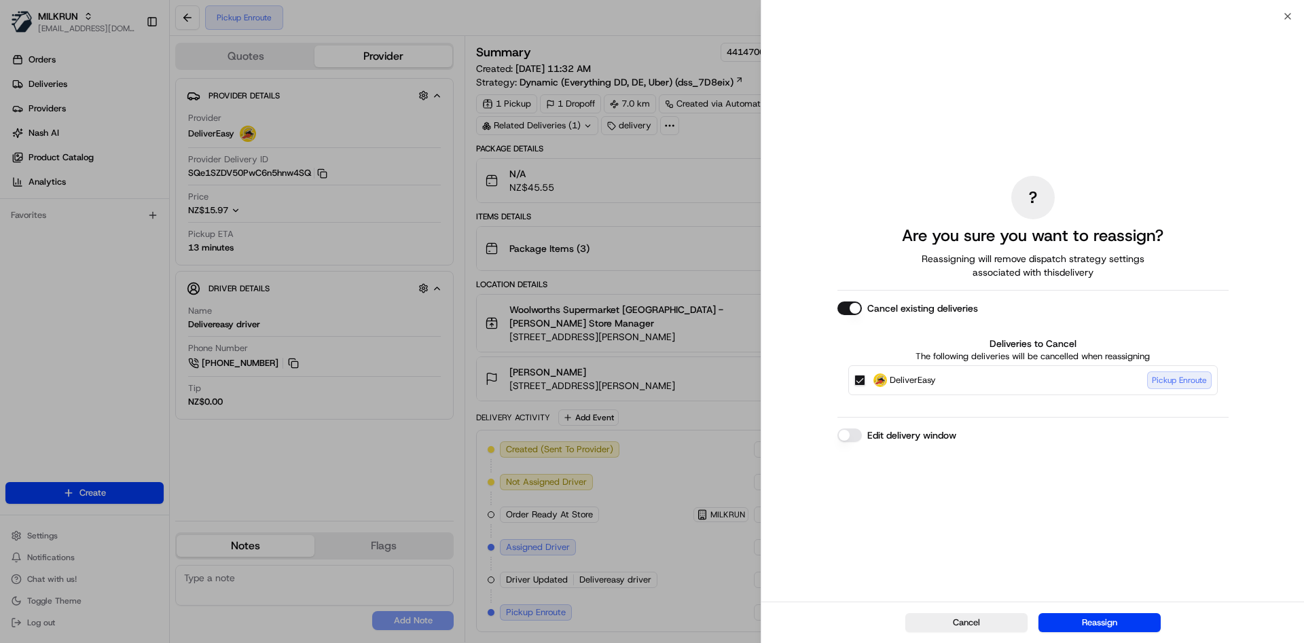
click at [860, 380] on button "DeliverEasy Pickup Enroute" at bounding box center [859, 380] width 11 height 11
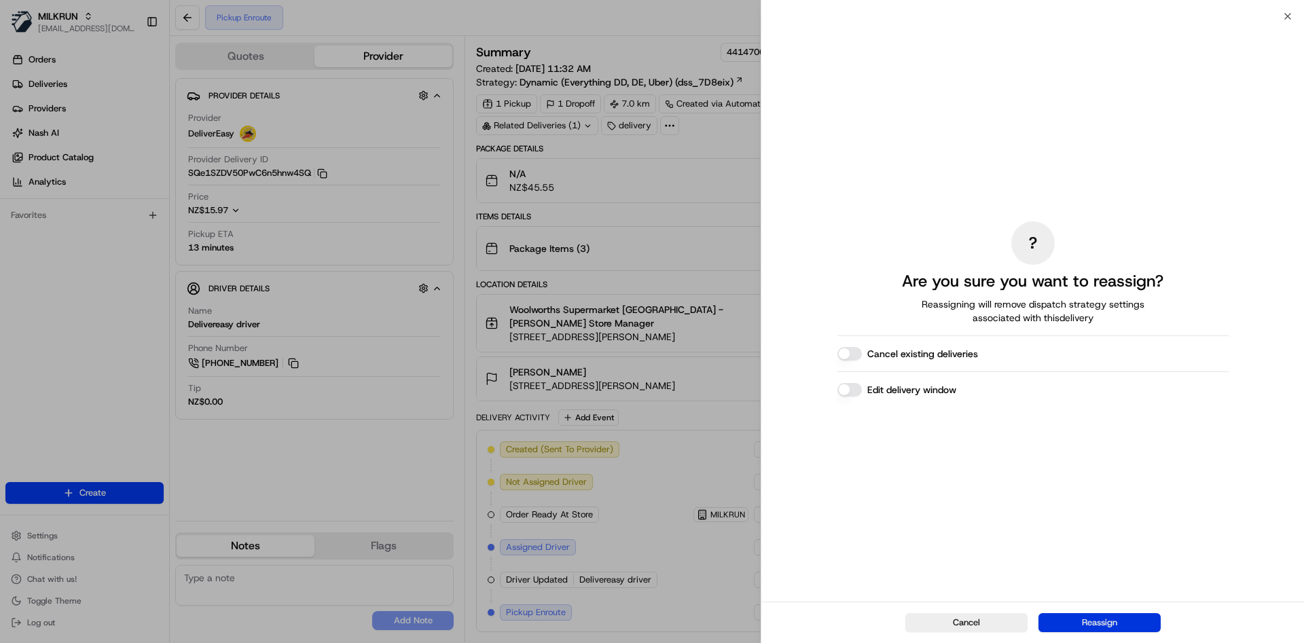
click at [1133, 614] on button "Reassign" at bounding box center [1099, 622] width 122 height 19
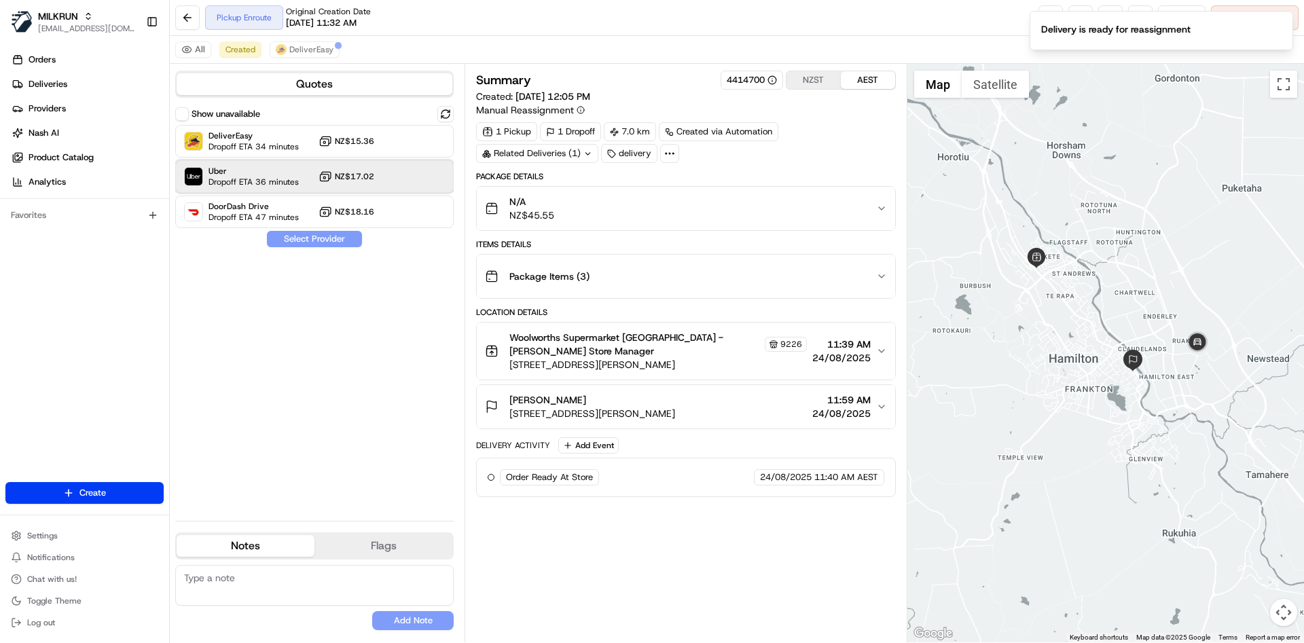
click at [231, 170] on span "Uber" at bounding box center [253, 171] width 90 height 11
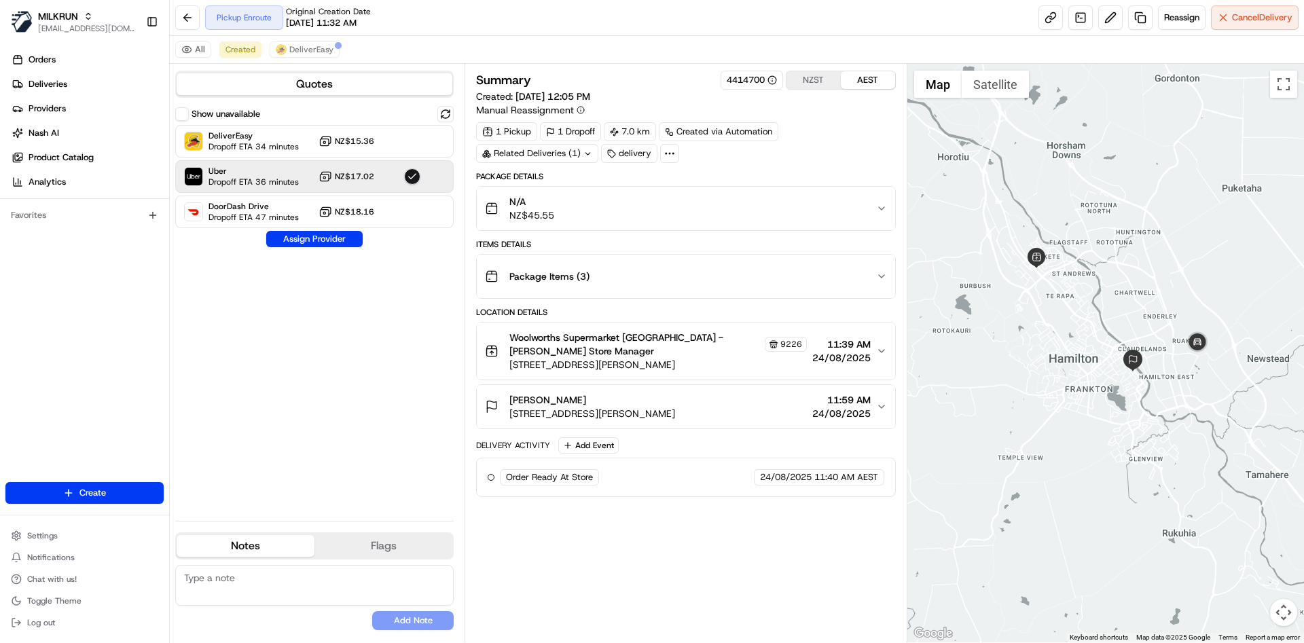
click at [300, 248] on div "Show unavailable DeliverEasy Dropoff ETA 34 minutes NZ$15.36 Uber Dropoff ETA 3…" at bounding box center [314, 308] width 278 height 404
click at [304, 235] on button "Assign Provider" at bounding box center [314, 239] width 96 height 16
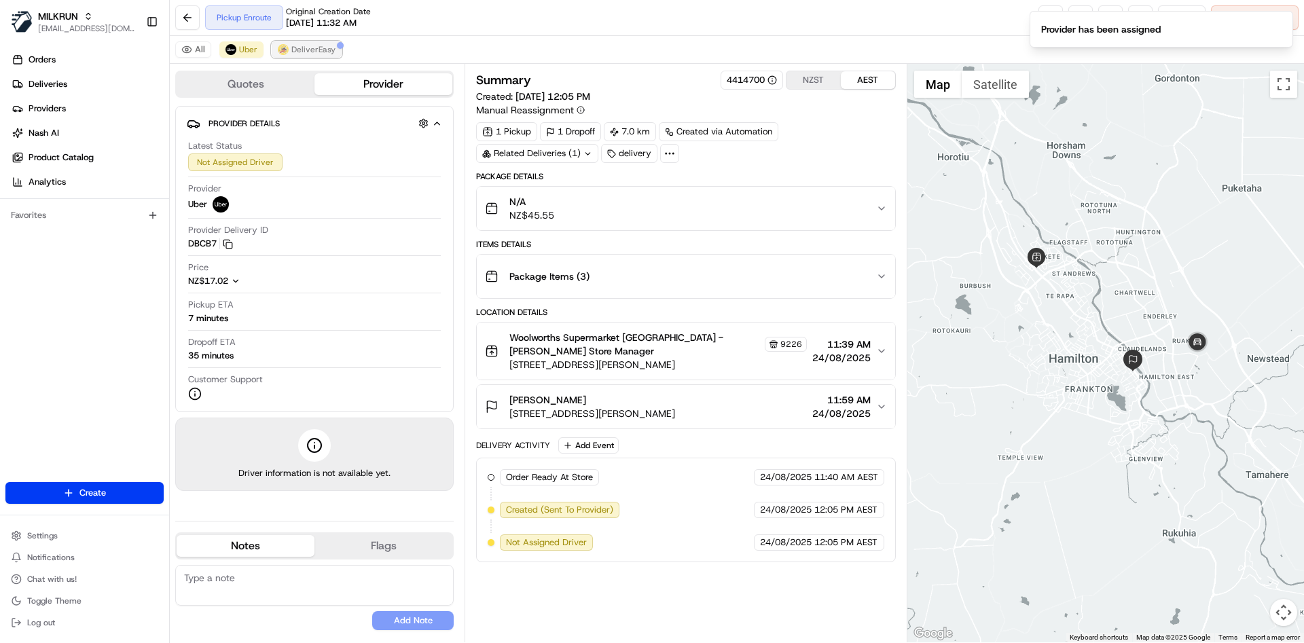
click at [312, 48] on span "DeliverEasy" at bounding box center [313, 49] width 44 height 11
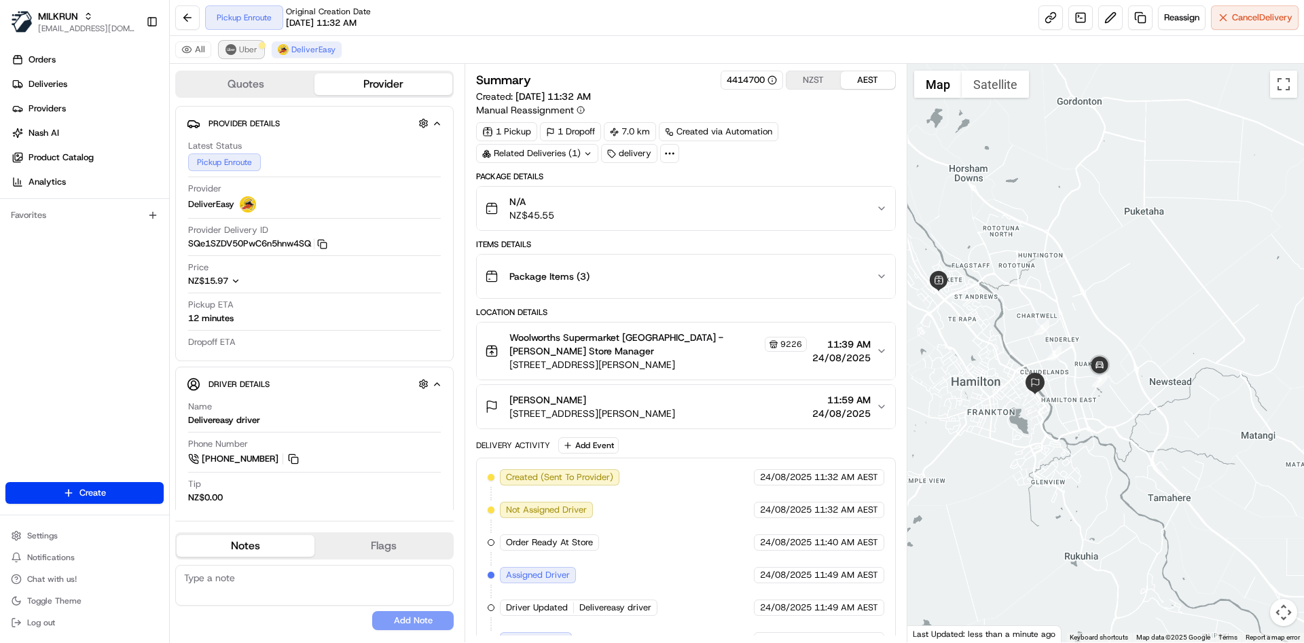
click at [240, 53] on span "Uber" at bounding box center [248, 49] width 18 height 11
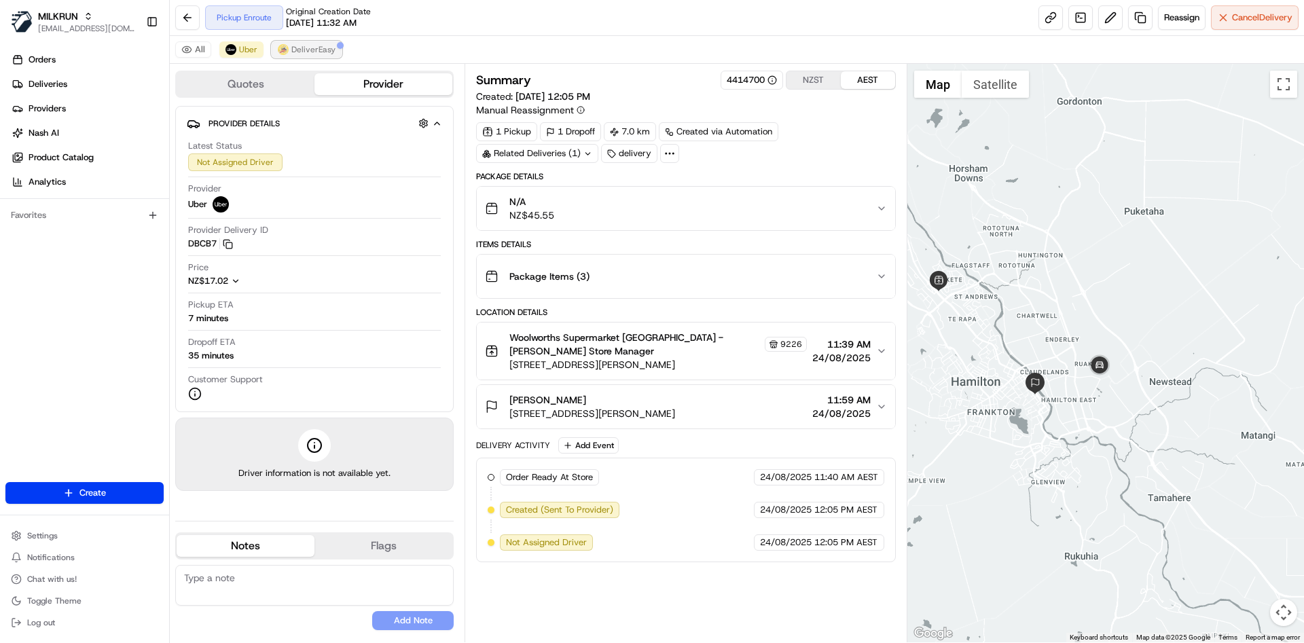
click at [295, 48] on span "DeliverEasy" at bounding box center [313, 49] width 44 height 11
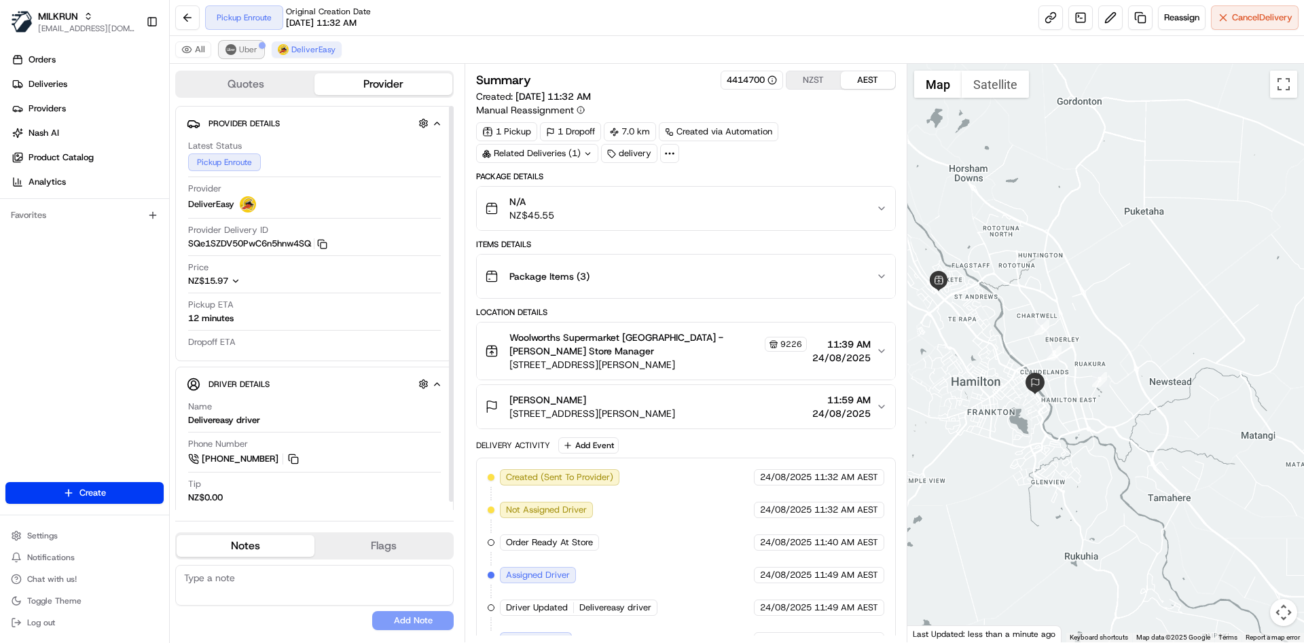
click at [238, 43] on button "Uber" at bounding box center [241, 49] width 44 height 16
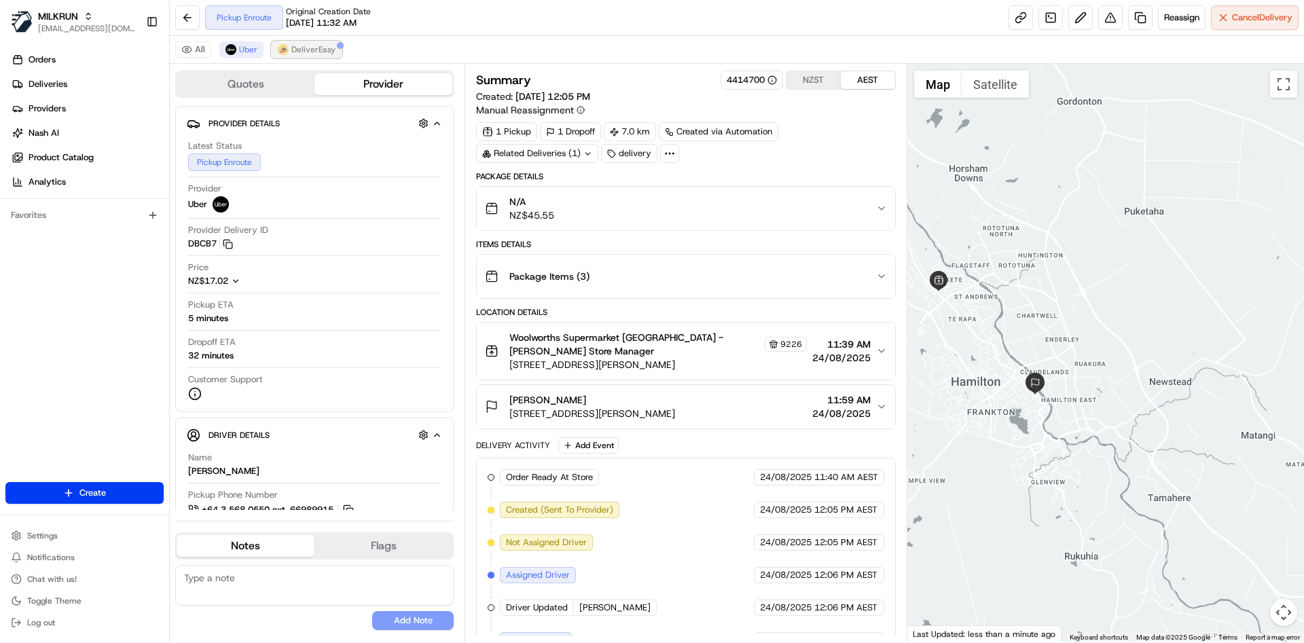
click at [308, 50] on span "DeliverEasy" at bounding box center [313, 49] width 44 height 11
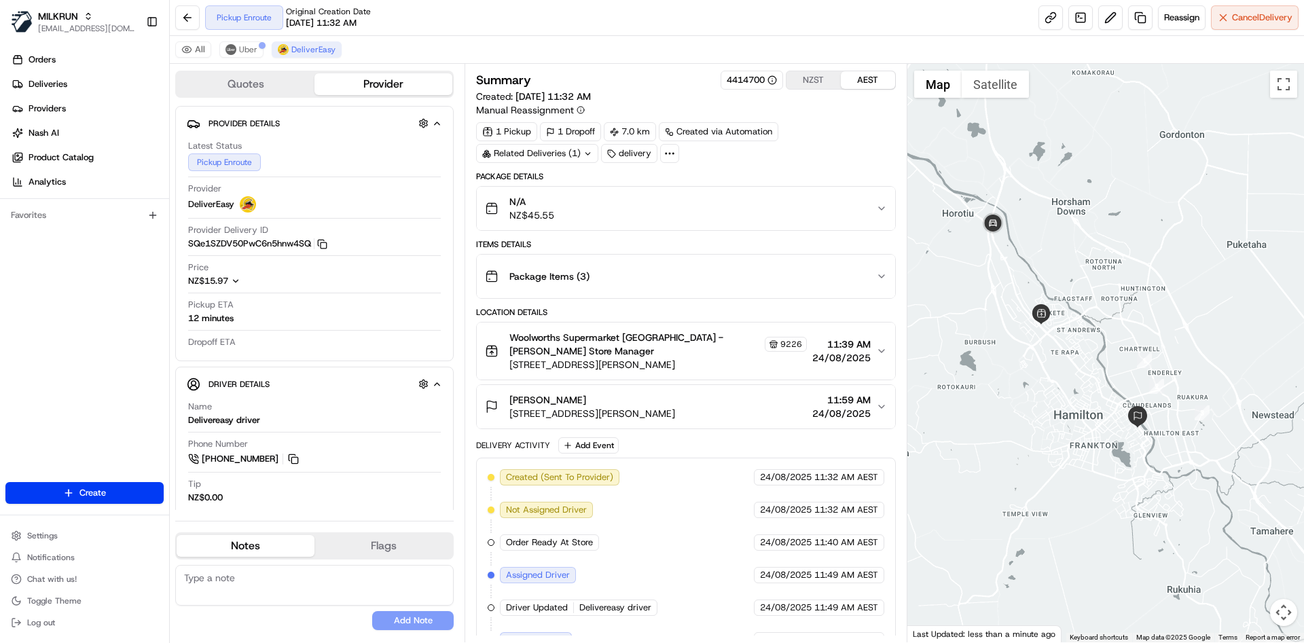
drag, startPoint x: 1086, startPoint y: 346, endPoint x: 1206, endPoint y: 321, distance: 122.6
click at [1206, 321] on div at bounding box center [1105, 353] width 397 height 578
click at [1259, 13] on span "Cancel Delivery" at bounding box center [1262, 18] width 60 height 12
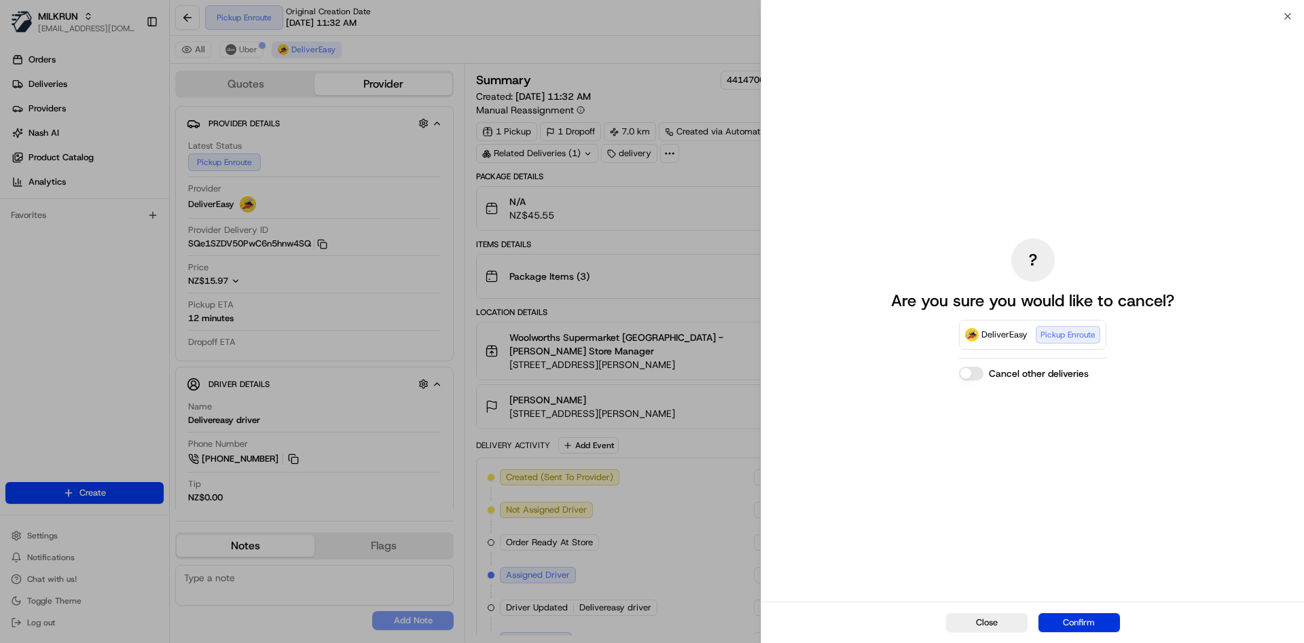
click at [1064, 620] on button "Confirm" at bounding box center [1078, 622] width 81 height 19
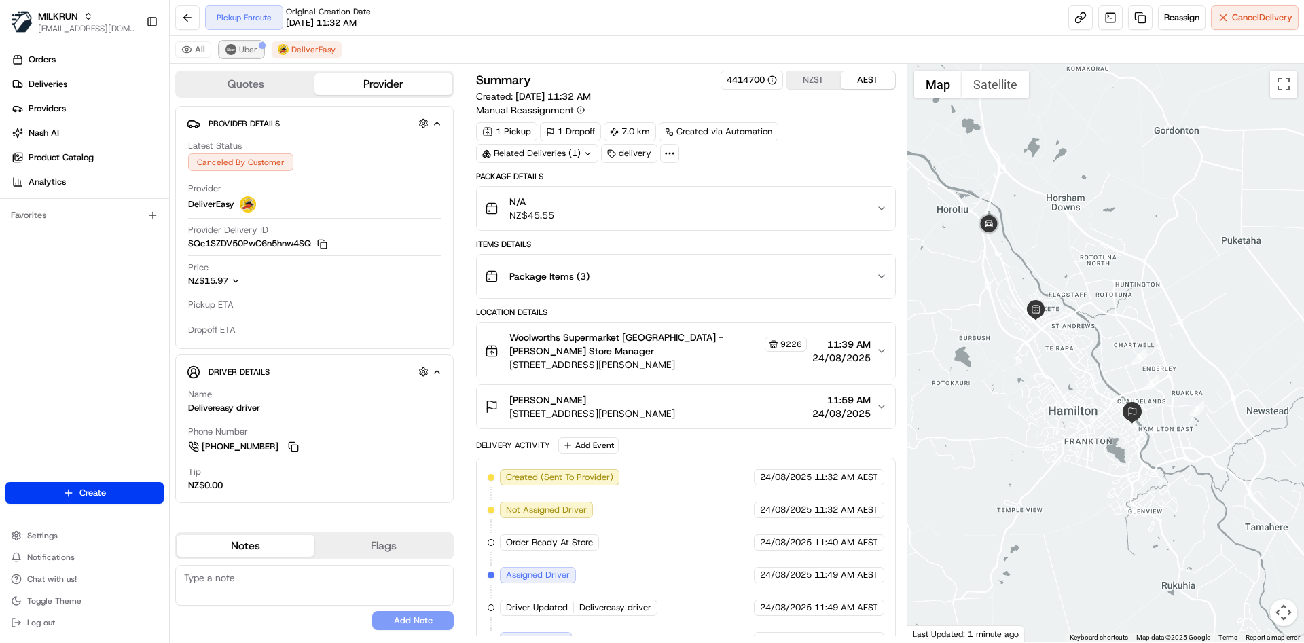
click at [246, 46] on span "Uber" at bounding box center [248, 49] width 18 height 11
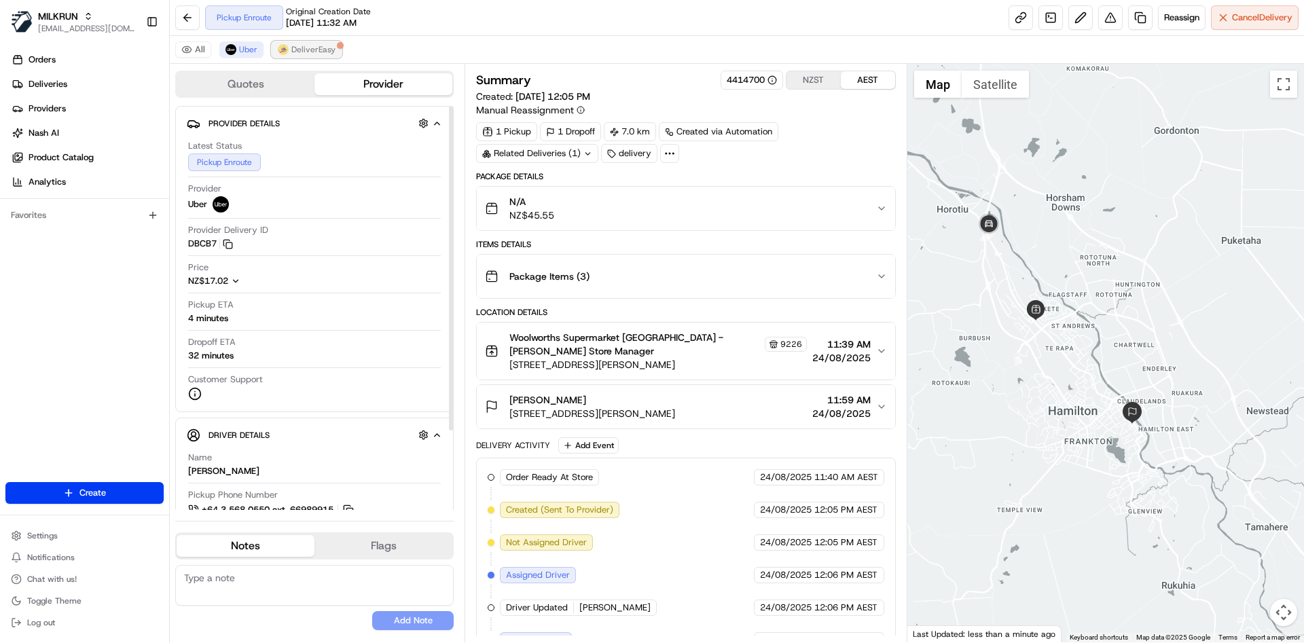
click at [311, 48] on span "DeliverEasy" at bounding box center [313, 49] width 44 height 11
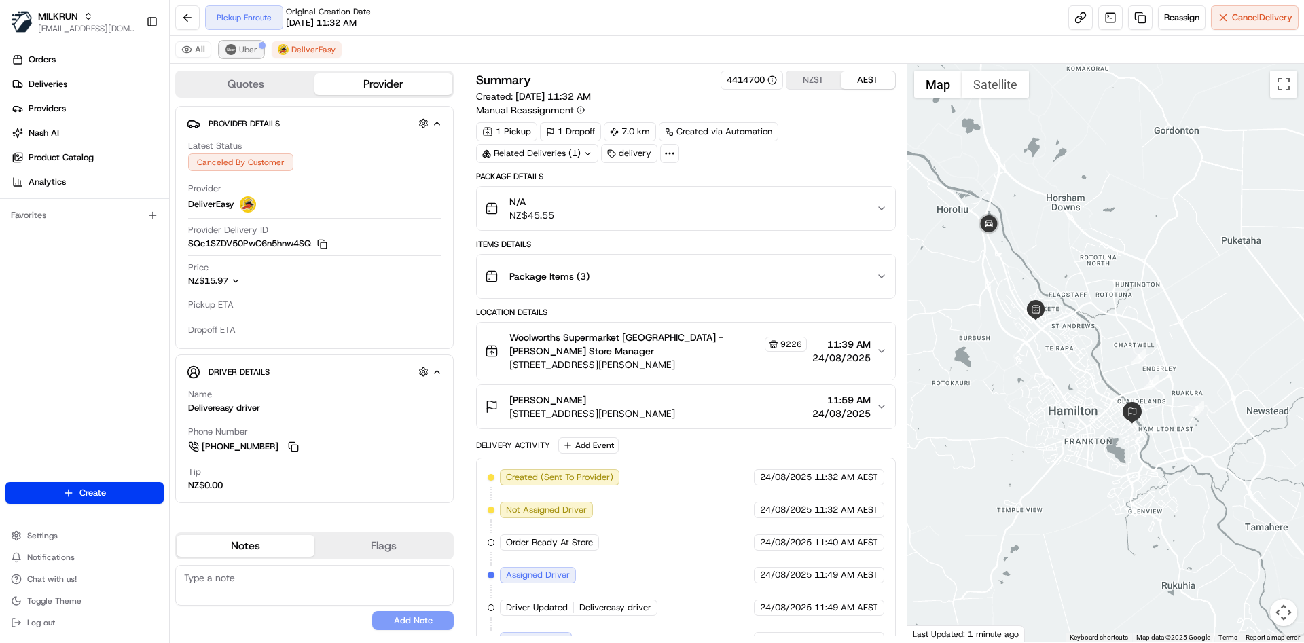
click at [232, 48] on img at bounding box center [230, 49] width 11 height 11
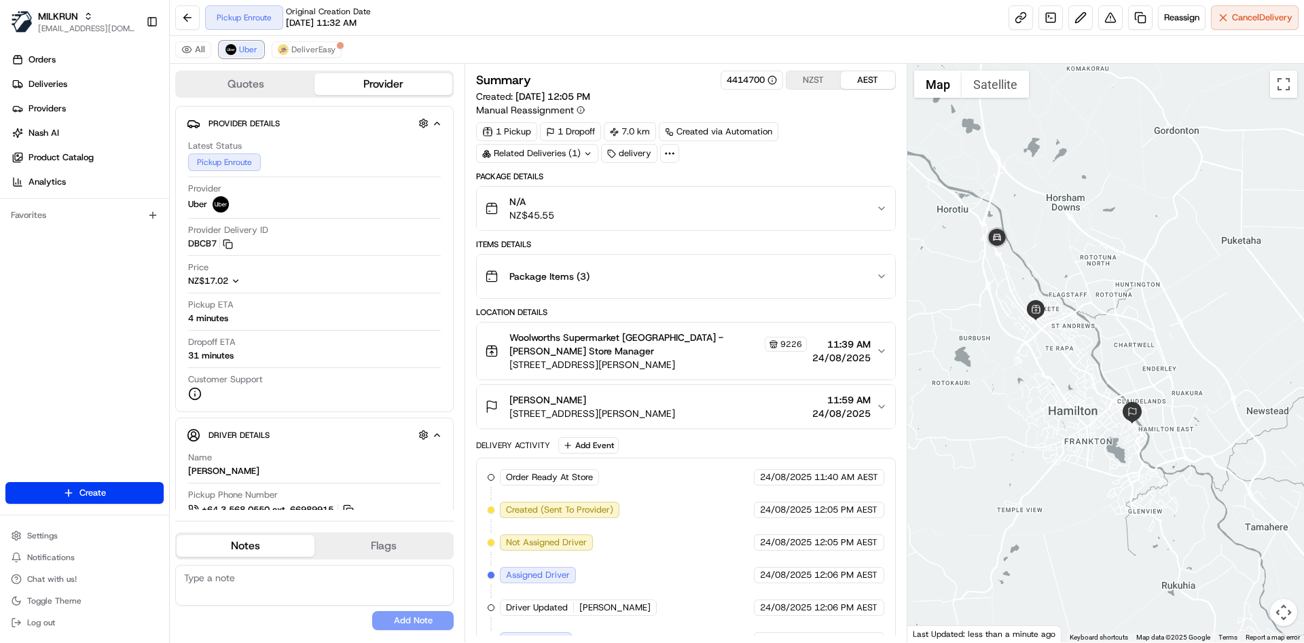
scroll to position [12, 0]
